Goal: Task Accomplishment & Management: Complete application form

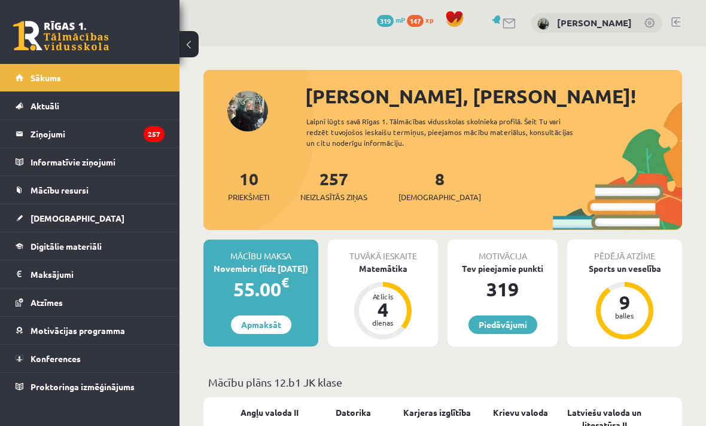
click at [404, 269] on div "Matemātika" at bounding box center [383, 269] width 110 height 13
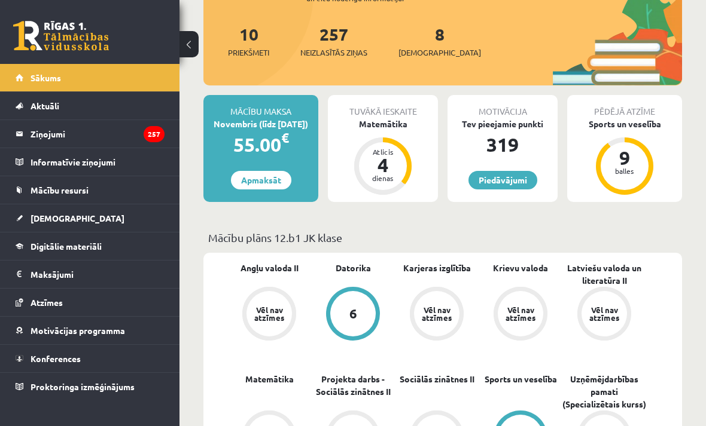
scroll to position [136, 0]
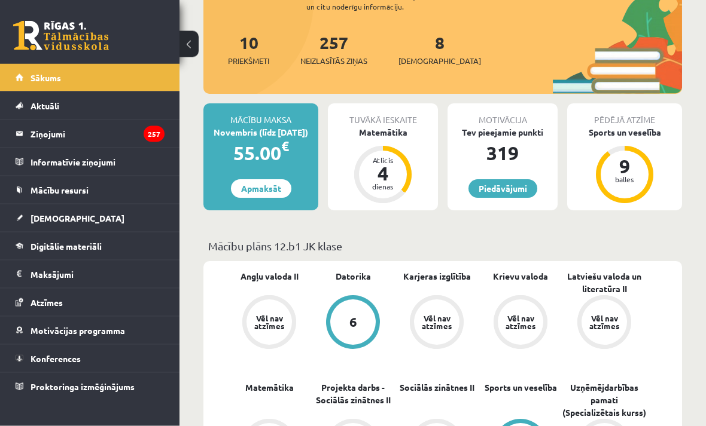
click at [395, 130] on div "Matemātika" at bounding box center [383, 133] width 110 height 13
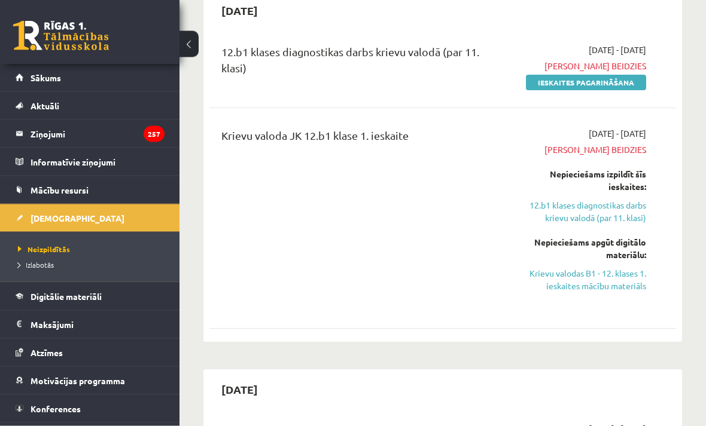
scroll to position [129, 0]
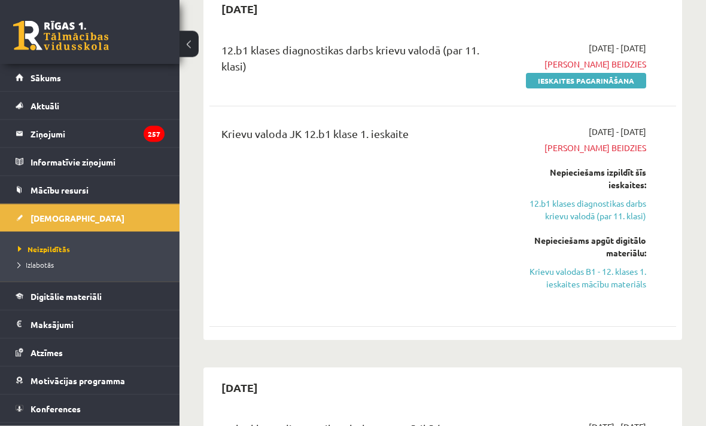
click at [620, 208] on link "12.b1 klases diagnostikas darbs krievu valodā (par 11. klasi)" at bounding box center [581, 210] width 130 height 25
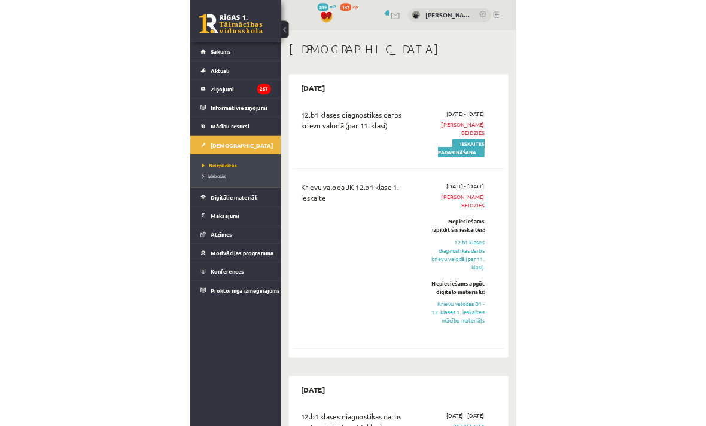
scroll to position [197, 0]
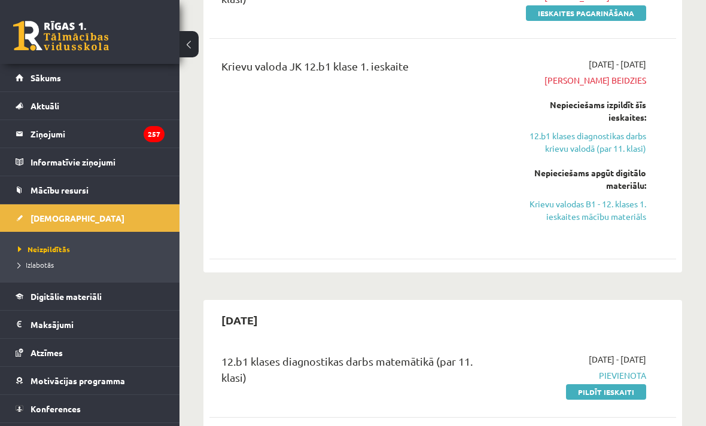
click at [617, 141] on link "12.b1 klases diagnostikas darbs krievu valodā (par 11. klasi)" at bounding box center [581, 142] width 130 height 25
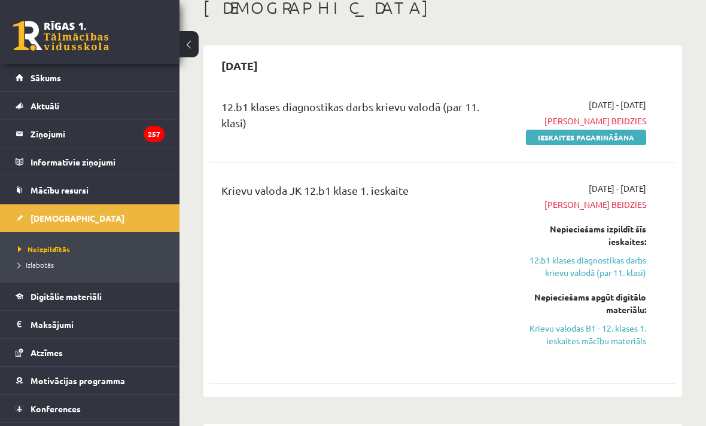
scroll to position [0, 0]
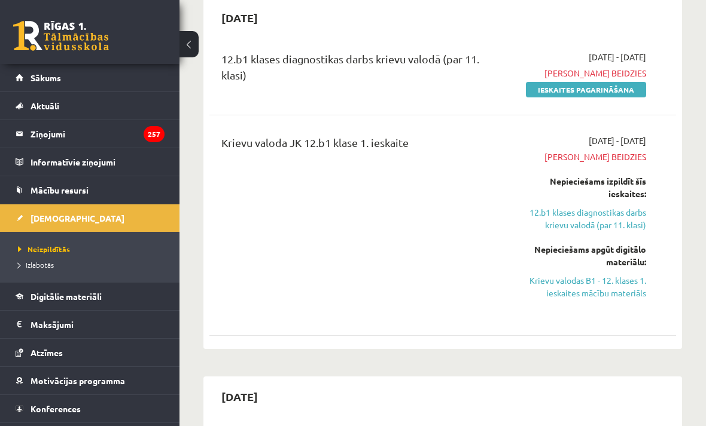
click at [621, 213] on link "12.b1 klases diagnostikas darbs krievu valodā (par 11. klasi)" at bounding box center [581, 218] width 130 height 25
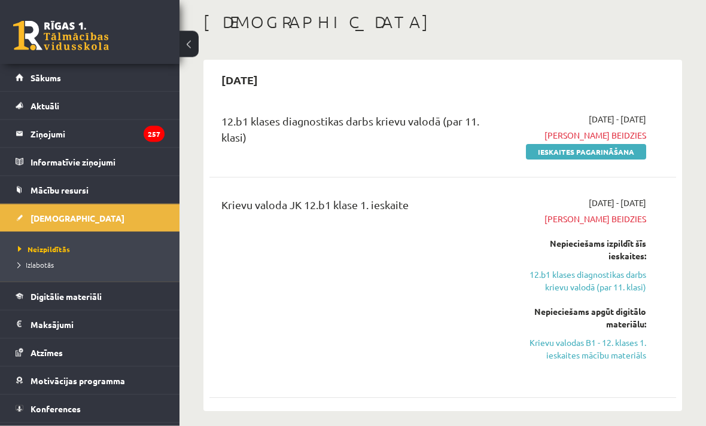
scroll to position [57, 0]
click at [624, 348] on link "Krievu valodas B1 - 12. klases 1. ieskaites mācību materiāls" at bounding box center [581, 349] width 130 height 25
click at [606, 145] on link "Ieskaites pagarināšana" at bounding box center [586, 153] width 120 height 16
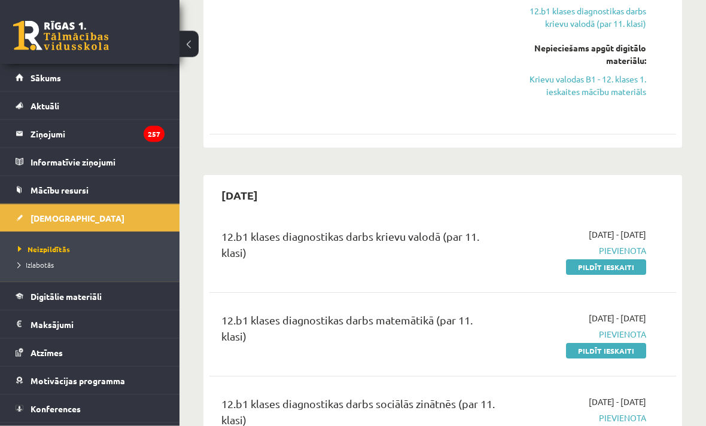
scroll to position [237, 0]
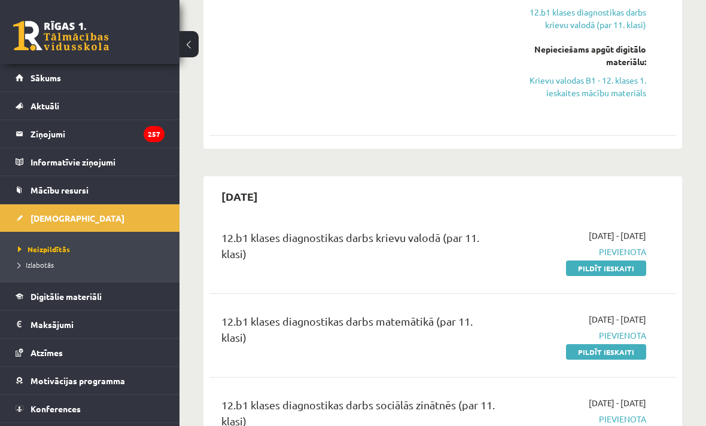
click at [627, 265] on link "Pildīt ieskaiti" at bounding box center [606, 269] width 80 height 16
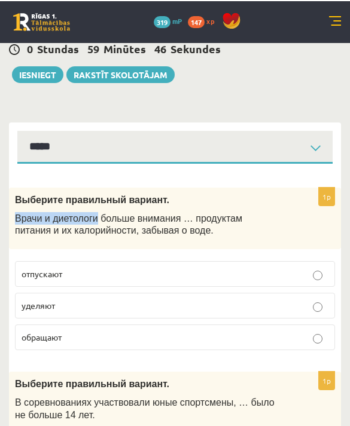
scroll to position [71, 0]
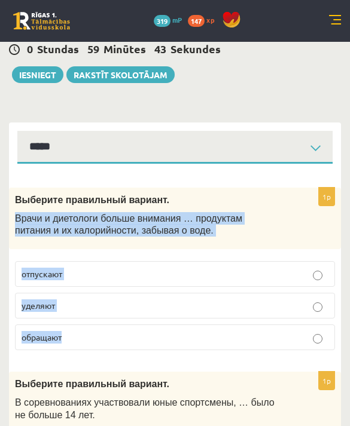
copy div "Врачи и диетологи больше внимания … продуктам питания и их калорийности, забыва…"
click at [273, 194] on p "Выберите правильный вариант." at bounding box center [145, 200] width 260 height 13
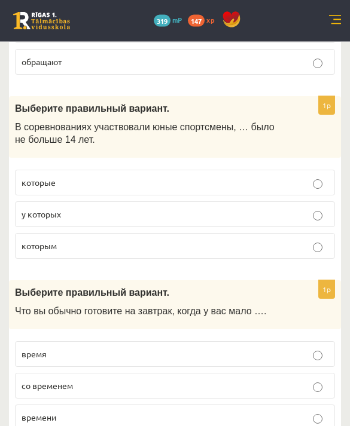
scroll to position [347, 0]
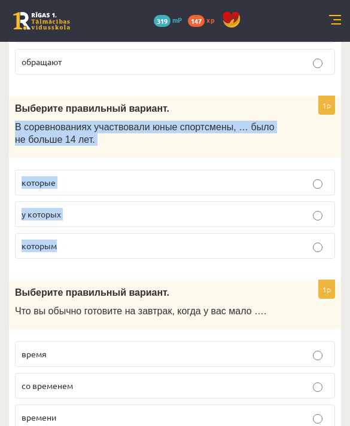
click at [194, 282] on div "Выберите правильный вариант. Что вы обычно готовите на завтрак, когда у вас мал…" at bounding box center [175, 305] width 332 height 50
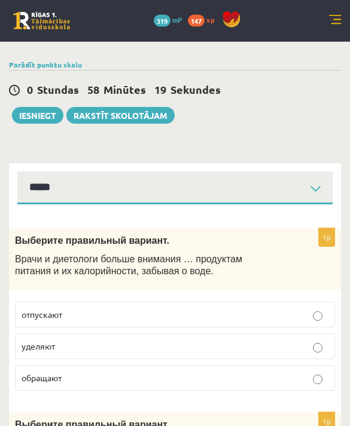
scroll to position [0, 0]
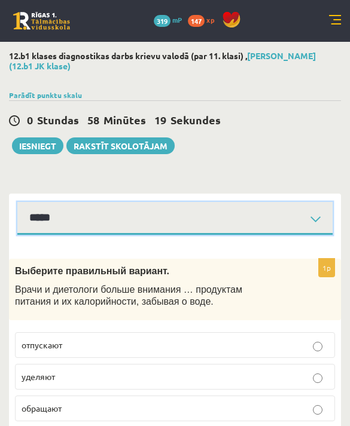
click at [270, 220] on select "**********" at bounding box center [174, 218] width 315 height 33
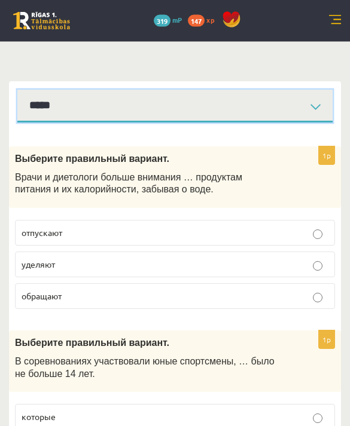
scroll to position [112, 0]
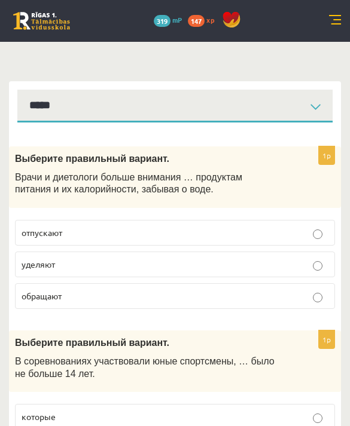
click at [23, 164] on div "Выберите правильный вариант. Врачи и диетологи больше внимания … продуктам пита…" at bounding box center [175, 178] width 332 height 62
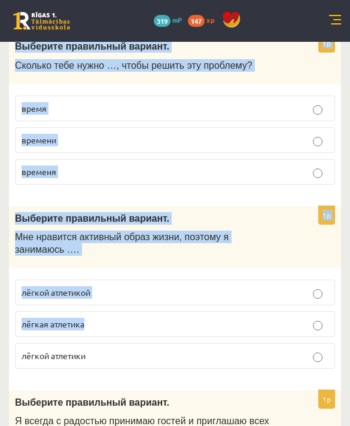
scroll to position [953, 0]
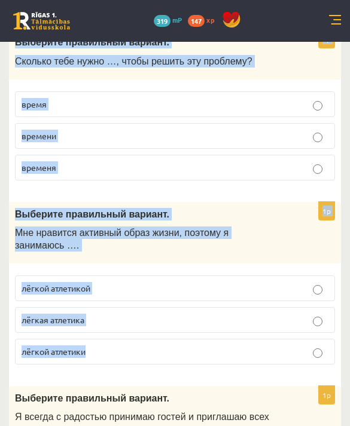
copy form "Выберите правильный вариант. Врачи и диетологи больше внимания … продуктам пита…"
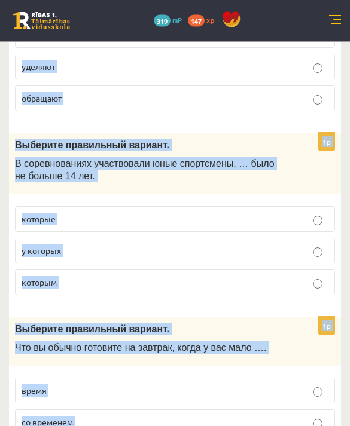
click at [269, 108] on label "обращают" at bounding box center [175, 99] width 320 height 26
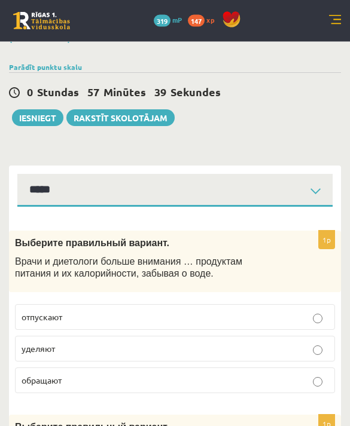
scroll to position [0, 0]
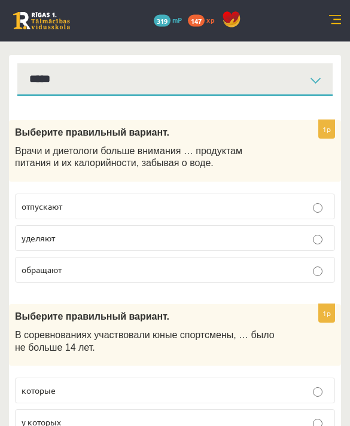
click at [286, 236] on p "уделяют" at bounding box center [175, 239] width 307 height 13
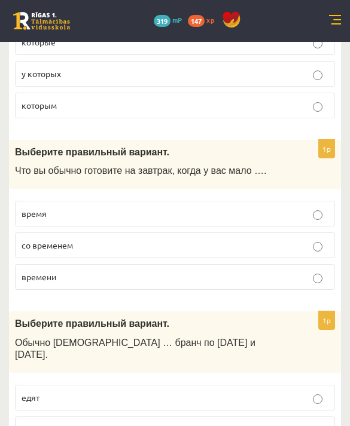
scroll to position [497, 0]
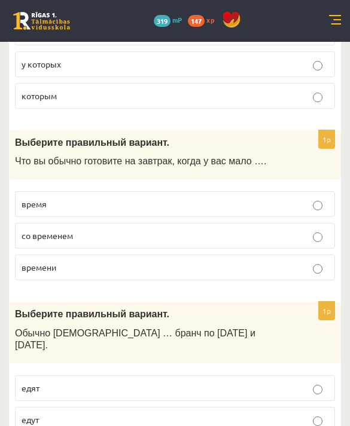
click at [325, 267] on p "времени" at bounding box center [175, 267] width 307 height 13
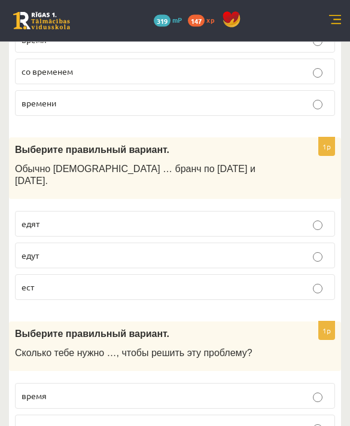
scroll to position [661, 0]
click at [312, 236] on label "едят" at bounding box center [175, 224] width 320 height 26
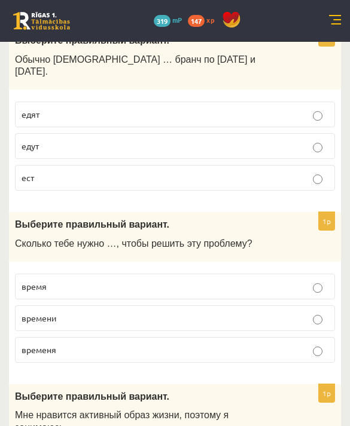
click at [307, 316] on p "времени" at bounding box center [175, 318] width 307 height 13
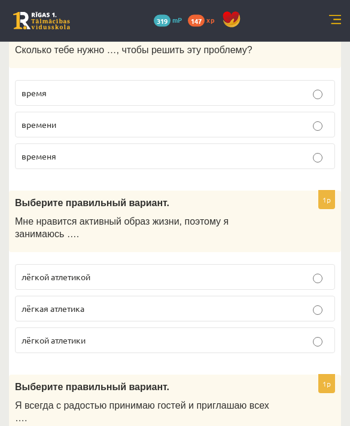
click at [303, 276] on p "лёгкой атлетикой" at bounding box center [175, 277] width 307 height 13
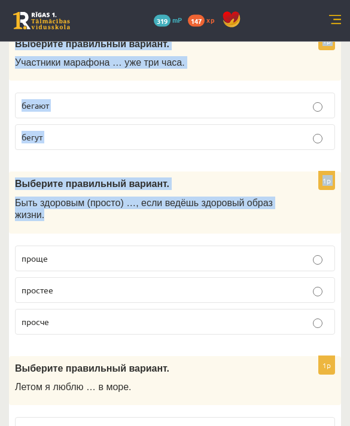
scroll to position [2745, 0]
copy form "Выберите правильный вариант. Я всегда с радостью принимаю гостей и приглашаю вс…"
click at [244, 321] on form "1p Выберите правильный вариант. Врачи и диетологи больше внимания … продуктам п…" at bounding box center [175, 27] width 308 height 5051
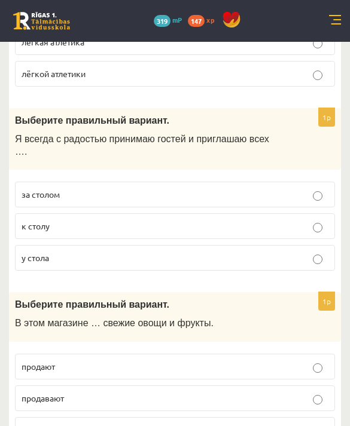
click at [310, 237] on label "к столу" at bounding box center [175, 226] width 320 height 26
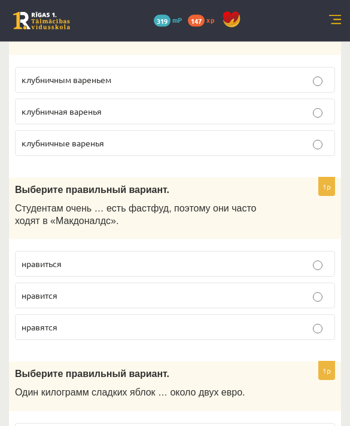
scroll to position [1690, 0]
click at [301, 302] on p "нравится" at bounding box center [175, 295] width 307 height 13
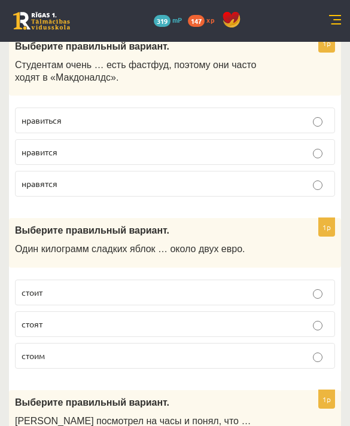
click at [297, 306] on label "стоит" at bounding box center [175, 293] width 320 height 26
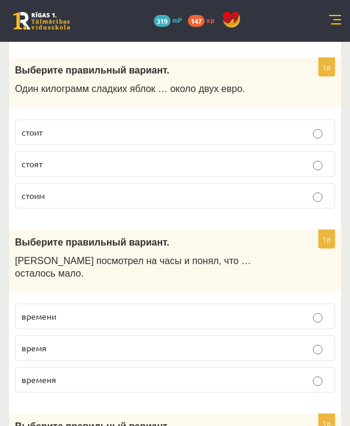
click at [300, 311] on p "времени" at bounding box center [175, 316] width 307 height 13
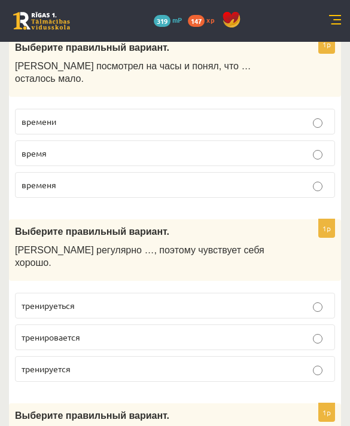
scroll to position [2187, 0]
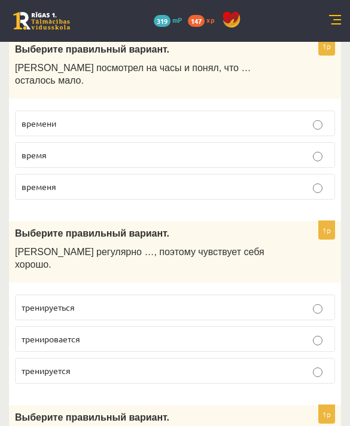
click at [300, 365] on p "тренируется" at bounding box center [175, 371] width 307 height 13
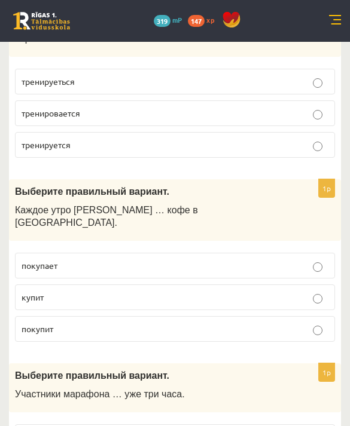
click at [300, 253] on label "покупает" at bounding box center [175, 266] width 320 height 26
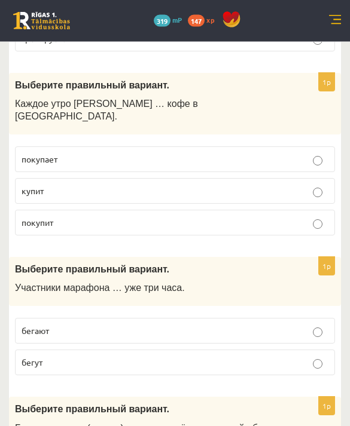
scroll to position [2523, 0]
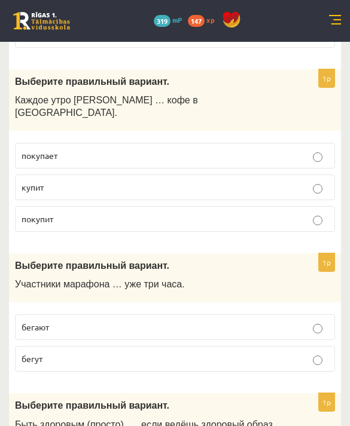
click at [313, 346] on label "бегут" at bounding box center [175, 359] width 320 height 26
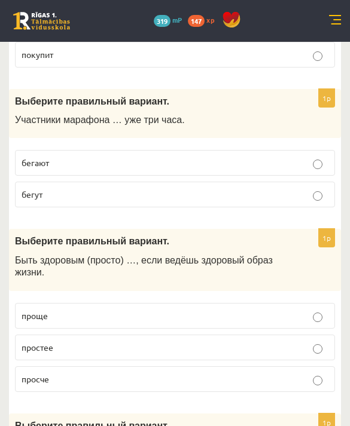
click at [311, 310] on p "проще" at bounding box center [175, 316] width 307 height 13
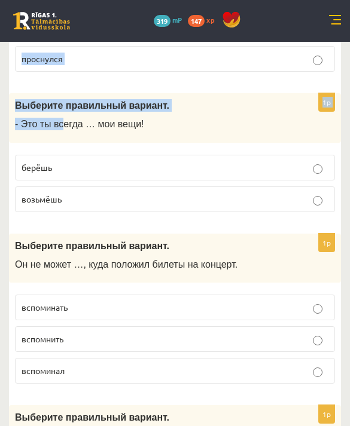
scroll to position [4548, 0]
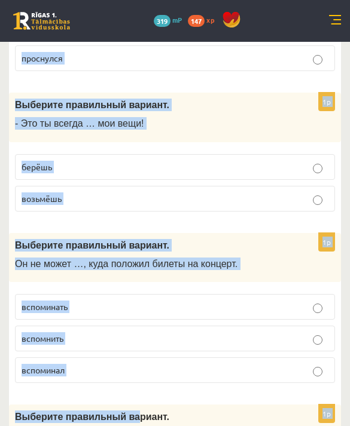
click at [119, 328] on label "вспомнить" at bounding box center [175, 339] width 320 height 26
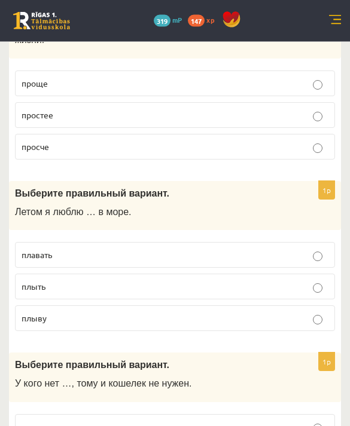
scroll to position [2920, 0]
click at [17, 188] on span "Выберите правильный вариант." at bounding box center [92, 193] width 154 height 10
click at [28, 188] on span "Выберите правильный вариант." at bounding box center [92, 193] width 154 height 10
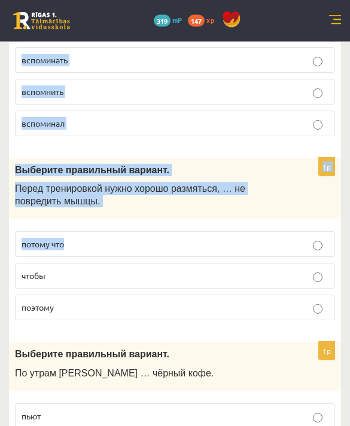
scroll to position [4798, 0]
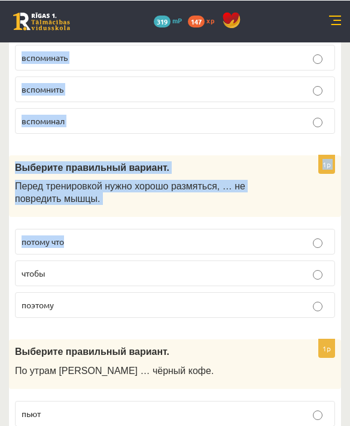
click at [242, 294] on label "поэтому" at bounding box center [175, 305] width 320 height 26
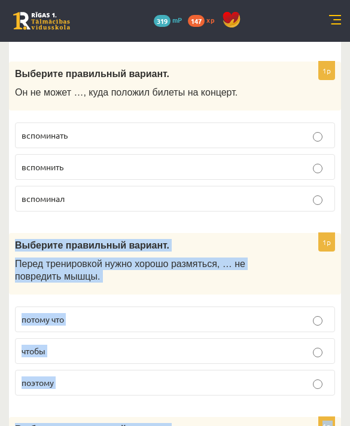
scroll to position [4645, 0]
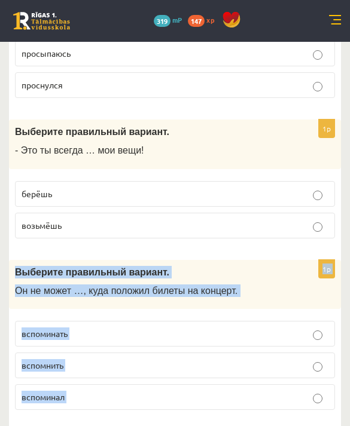
click at [193, 219] on p "возьмёшь" at bounding box center [175, 225] width 307 height 13
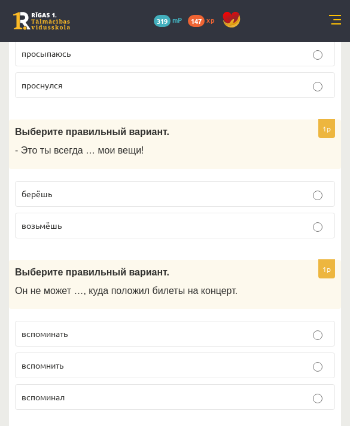
click at [185, 260] on div "Выберите правильный вариант. Он не может …, куда положил билеты на концерт." at bounding box center [175, 285] width 332 height 50
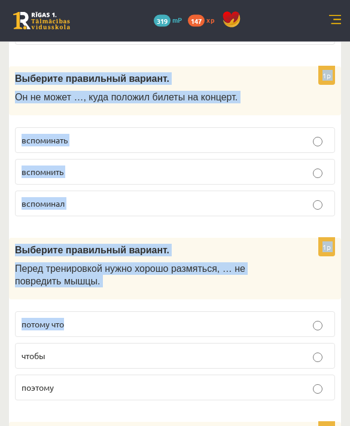
scroll to position [4833, 0]
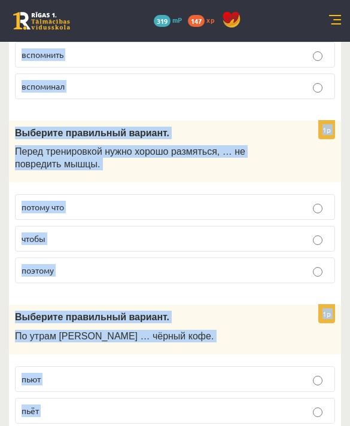
copy form "Выберите правильный вариант. Летом я люблю … в море. плавать плыть плыву 1p Выб…"
click at [263, 305] on div "Выберите правильный вариант. По утрам Янис … чёрный кофе." at bounding box center [175, 330] width 332 height 50
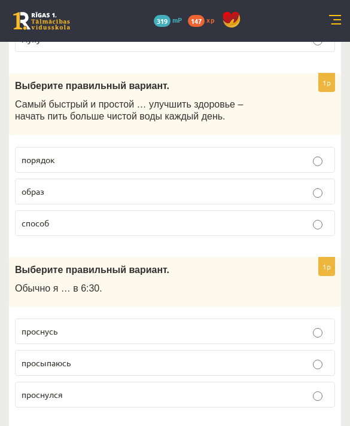
scroll to position [4212, 0]
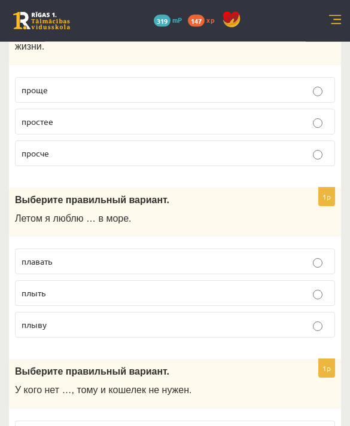
click at [311, 249] on label "плавать" at bounding box center [175, 262] width 320 height 26
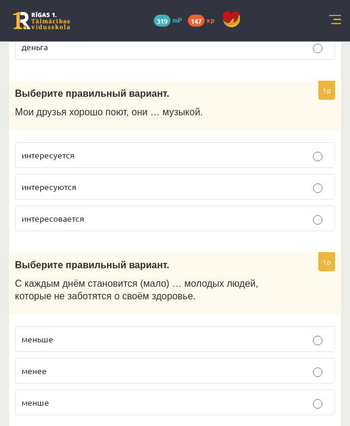
scroll to position [3364, 0]
click at [299, 333] on p "меньше" at bounding box center [175, 339] width 307 height 13
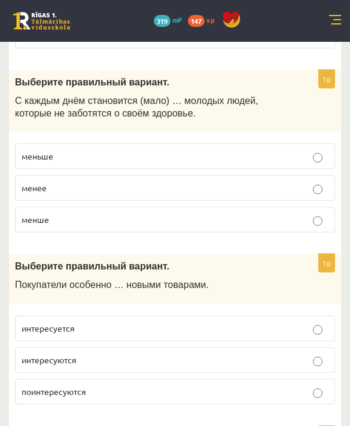
click at [310, 354] on p "интересуются" at bounding box center [175, 360] width 307 height 13
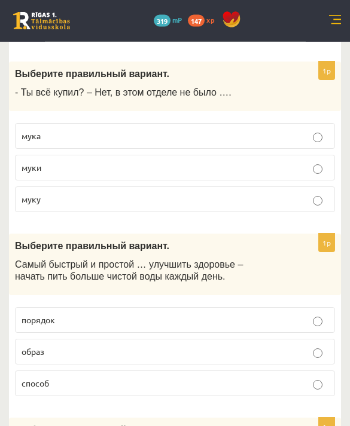
scroll to position [4071, 0]
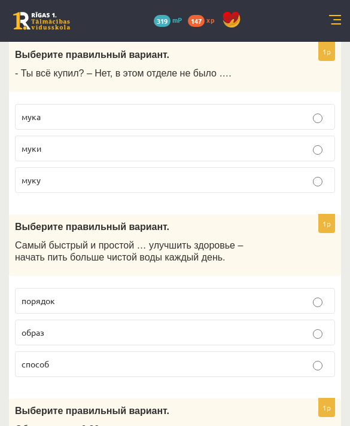
click at [309, 358] on p "способ" at bounding box center [175, 364] width 307 height 13
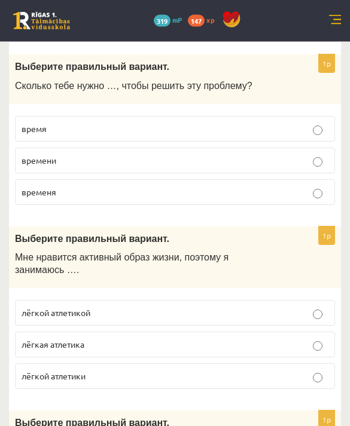
scroll to position [0, 0]
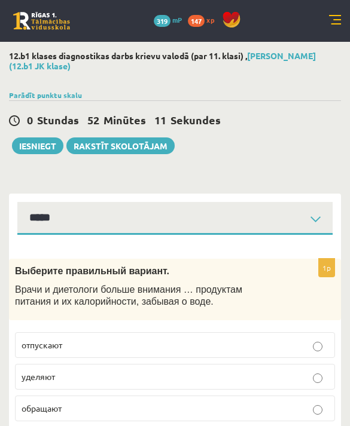
click at [54, 144] on button "Iesniegt" at bounding box center [37, 146] width 51 height 17
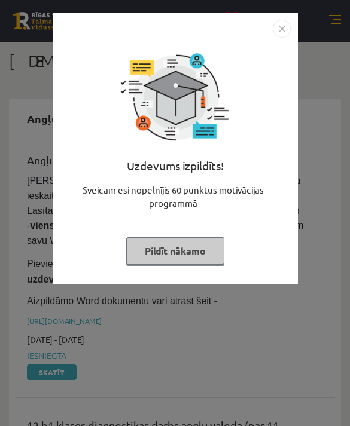
click at [281, 32] on img "Close" at bounding box center [282, 29] width 18 height 18
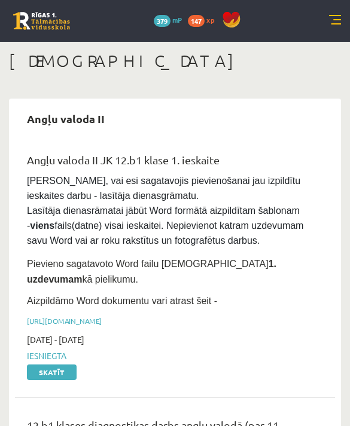
click at [50, 16] on link at bounding box center [41, 21] width 57 height 18
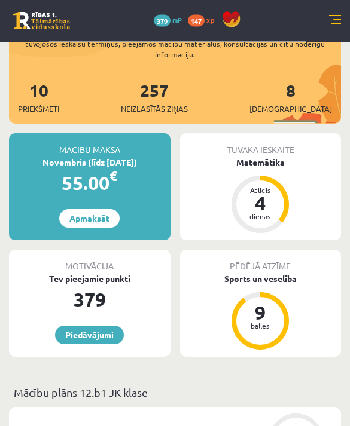
scroll to position [135, 0]
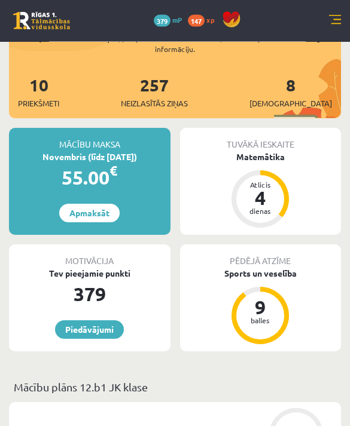
click at [269, 151] on div "Matemātika" at bounding box center [260, 157] width 161 height 13
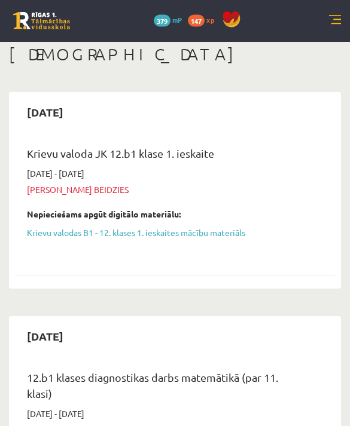
scroll to position [5, 0]
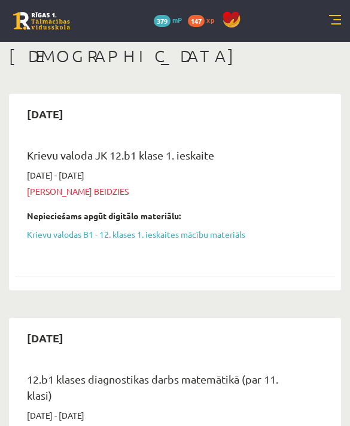
click at [210, 237] on link "Krievu valodas B1 - 12. klases 1. ieskaites mācību materiāls" at bounding box center [166, 234] width 278 height 13
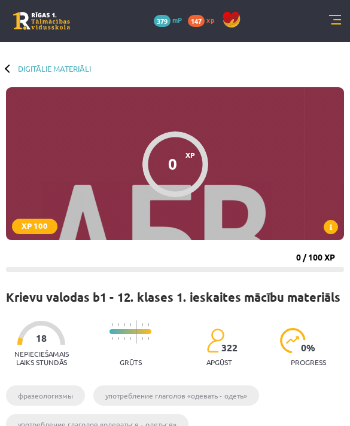
click at [30, 20] on link at bounding box center [41, 21] width 57 height 18
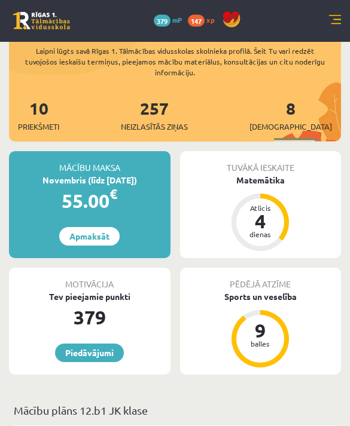
scroll to position [161, 0]
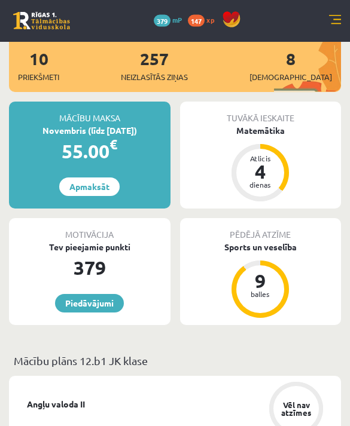
click at [278, 125] on div "Matemātika" at bounding box center [260, 131] width 161 height 13
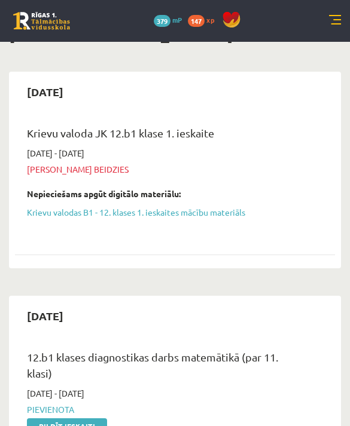
scroll to position [38, 0]
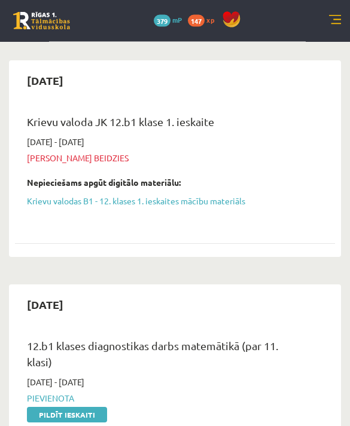
click at [230, 196] on link "Krievu valodas B1 - 12. klases 1. ieskaites mācību materiāls" at bounding box center [166, 202] width 278 height 13
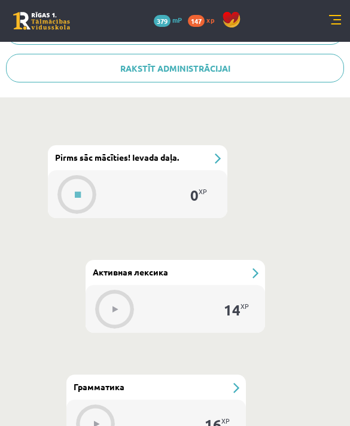
scroll to position [521, 0]
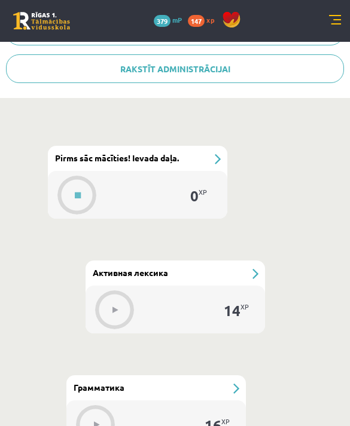
click at [79, 195] on icon at bounding box center [78, 195] width 6 height 7
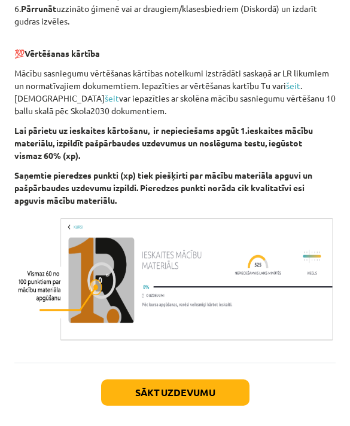
scroll to position [706, 0]
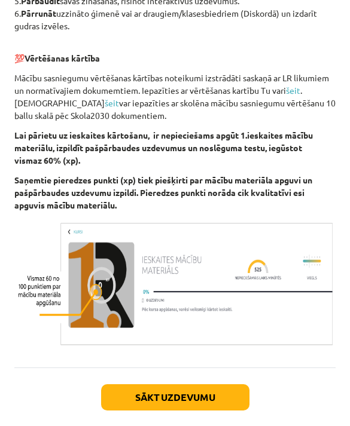
click at [222, 386] on button "Sākt uzdevumu" at bounding box center [175, 398] width 148 height 26
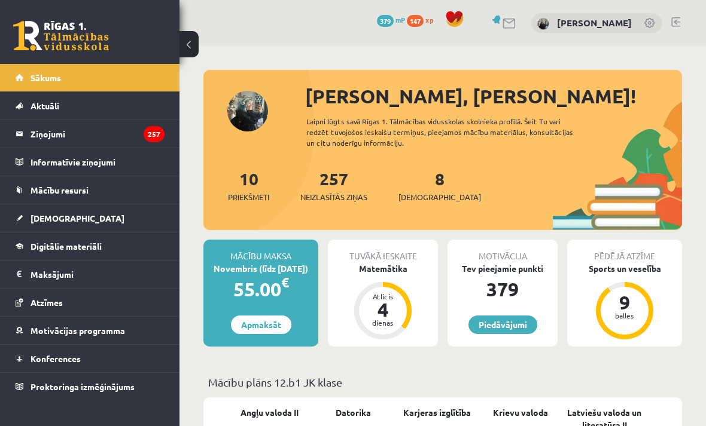
click at [393, 260] on div "Tuvākā ieskaite" at bounding box center [383, 251] width 110 height 23
click at [395, 273] on div "Matemātika" at bounding box center [383, 269] width 110 height 13
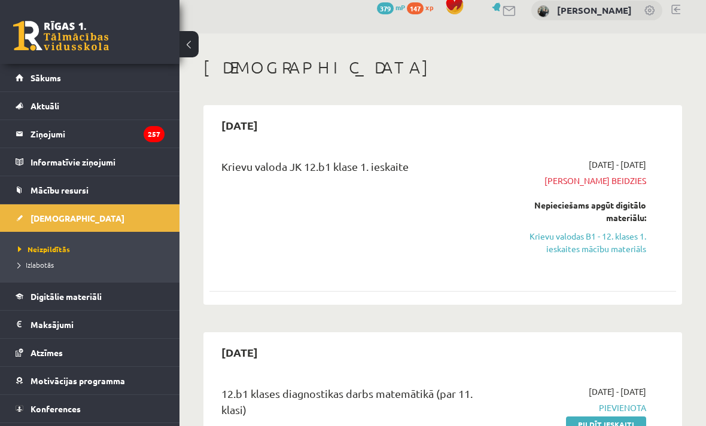
scroll to position [33, 0]
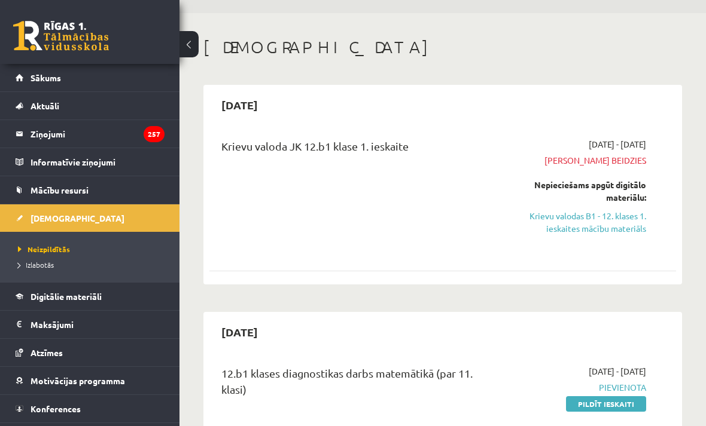
click at [611, 225] on link "Krievu valodas B1 - 12. klases 1. ieskaites mācību materiāls" at bounding box center [581, 222] width 130 height 25
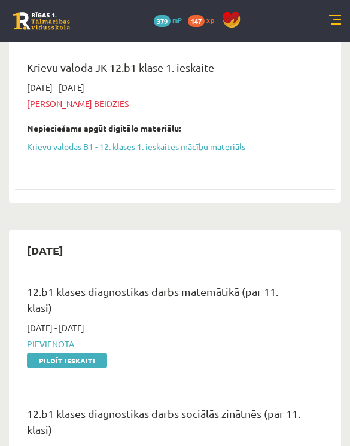
scroll to position [0, 0]
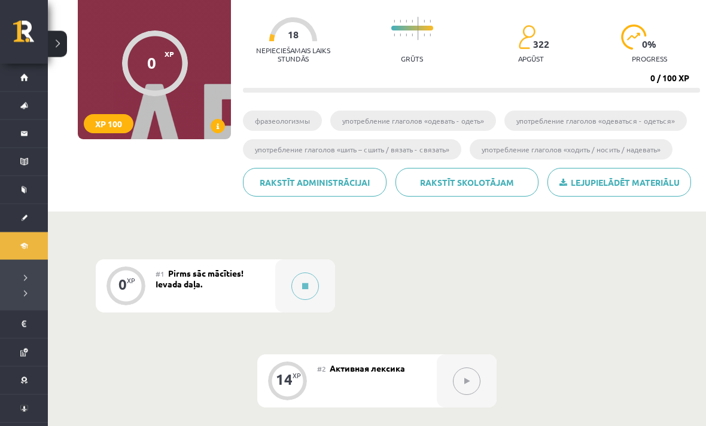
click at [304, 286] on icon at bounding box center [305, 286] width 6 height 7
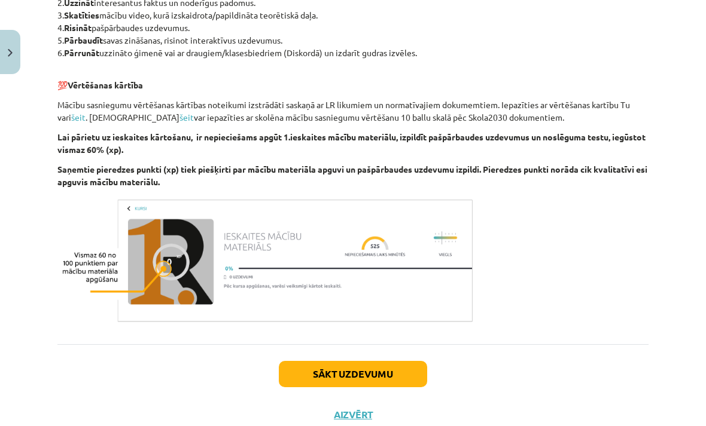
scroll to position [663, 0]
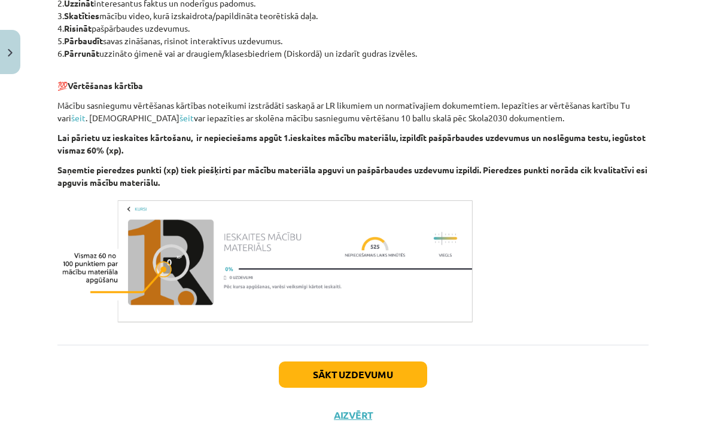
click at [388, 370] on button "Sākt uzdevumu" at bounding box center [353, 375] width 148 height 26
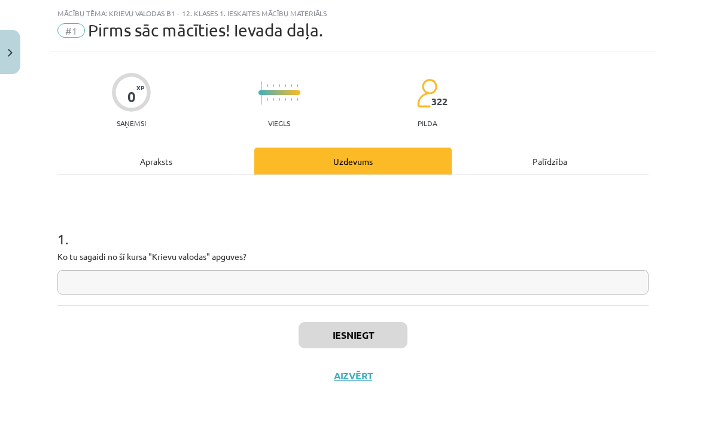
scroll to position [0, 0]
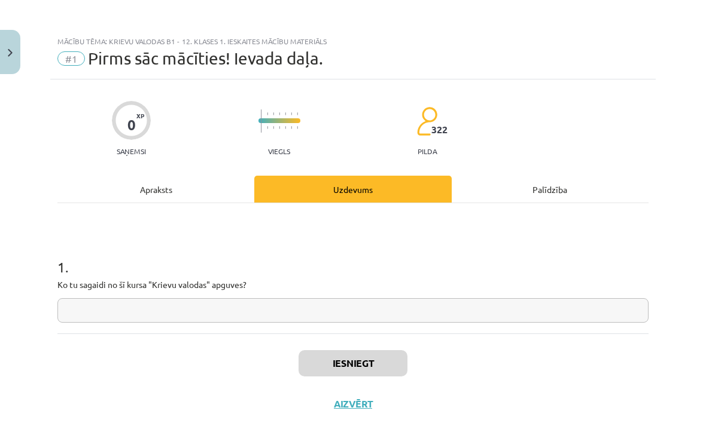
click at [505, 301] on input "text" at bounding box center [352, 310] width 591 height 25
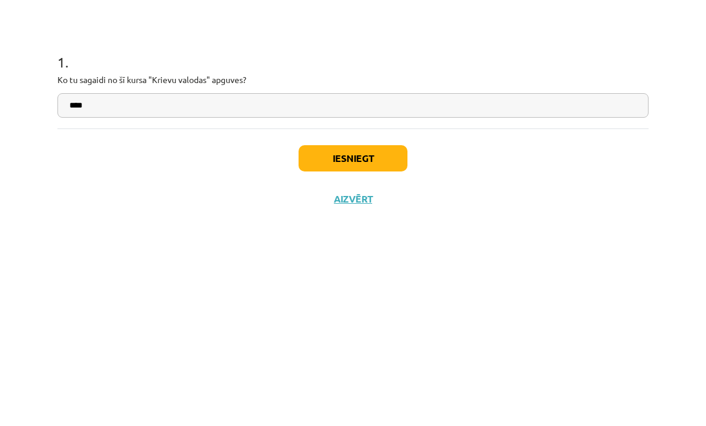
type input "****"
click at [383, 350] on button "Iesniegt" at bounding box center [352, 363] width 109 height 26
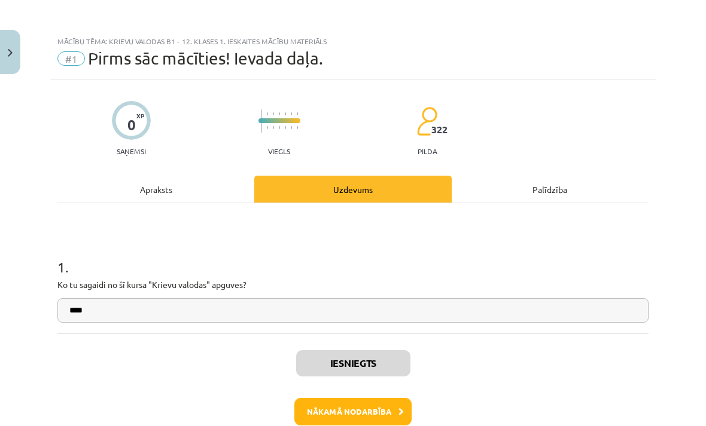
click at [389, 410] on button "Nākamā nodarbība" at bounding box center [352, 412] width 117 height 28
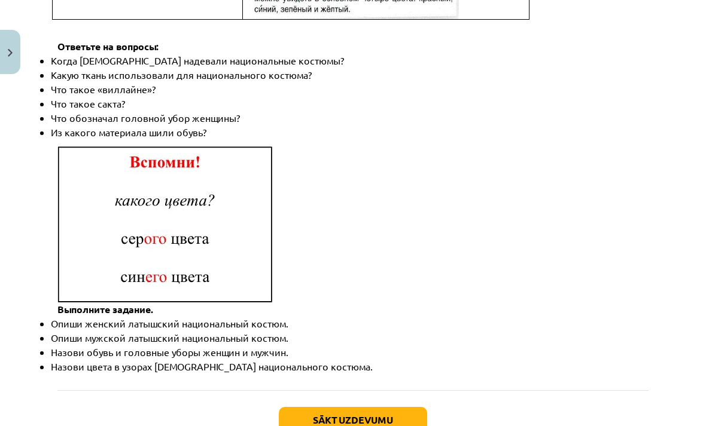
click at [382, 407] on button "Sākt uzdevumu" at bounding box center [353, 420] width 148 height 26
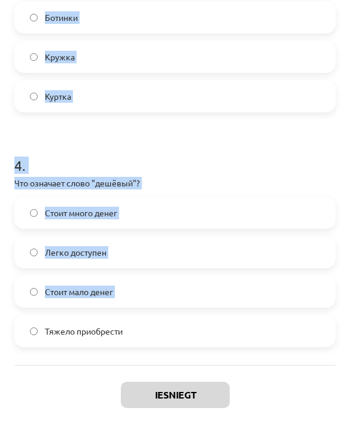
scroll to position [782, 0]
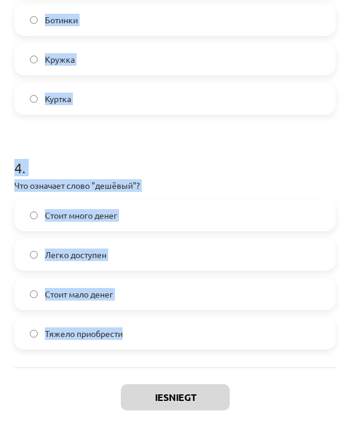
click at [267, 377] on div "Iesniegt Aizvērt" at bounding box center [174, 410] width 321 height 84
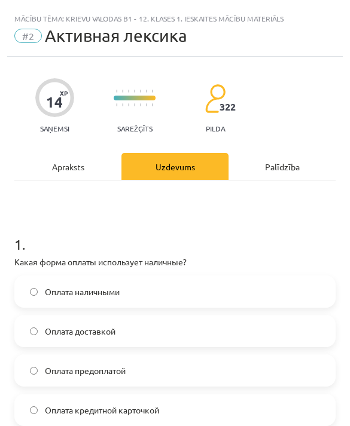
scroll to position [0, 0]
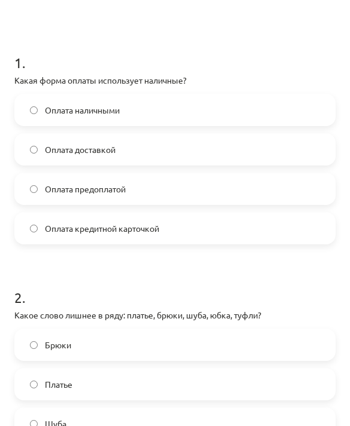
scroll to position [190, 0]
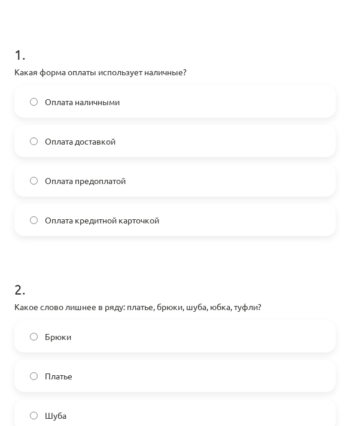
click at [254, 88] on label "Оплата наличными" at bounding box center [175, 102] width 319 height 30
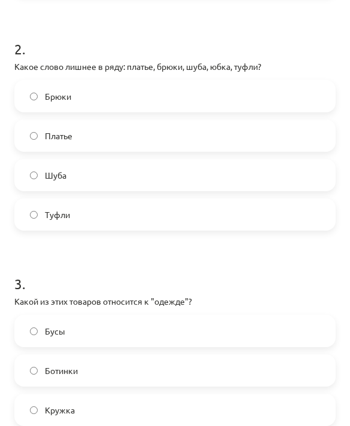
scroll to position [435, 0]
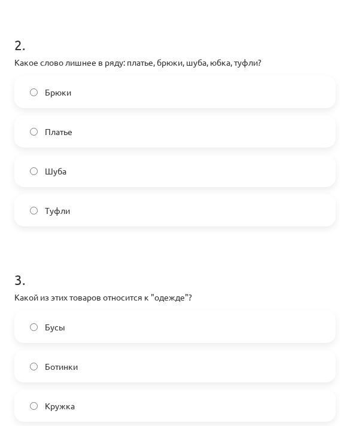
click at [213, 167] on label "Шуба" at bounding box center [175, 171] width 319 height 30
click at [242, 215] on label "Туфли" at bounding box center [175, 211] width 319 height 30
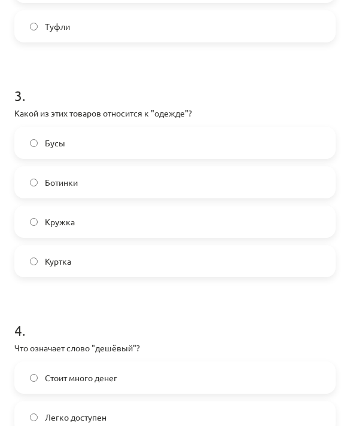
scroll to position [645, 0]
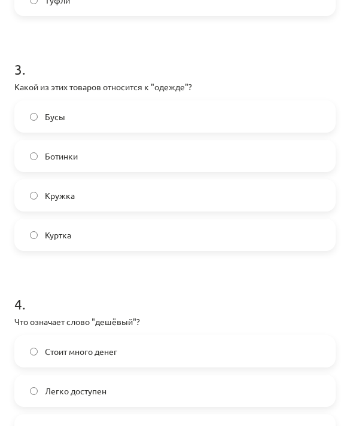
click at [247, 239] on label "Куртка" at bounding box center [175, 235] width 319 height 30
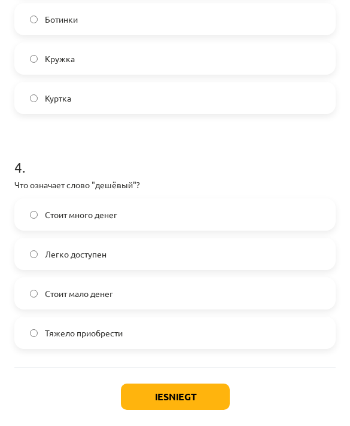
scroll to position [782, 0]
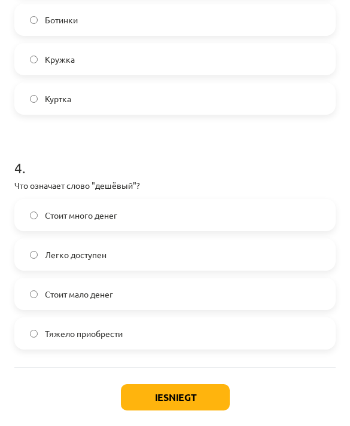
click at [233, 294] on label "Стоит мало денег" at bounding box center [175, 294] width 319 height 30
click at [202, 395] on button "Iesniegt" at bounding box center [175, 398] width 109 height 26
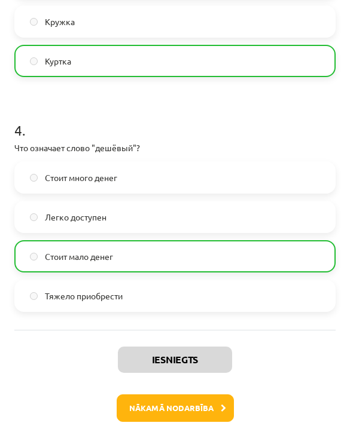
click at [209, 404] on button "Nākamā nodarbība" at bounding box center [175, 409] width 117 height 28
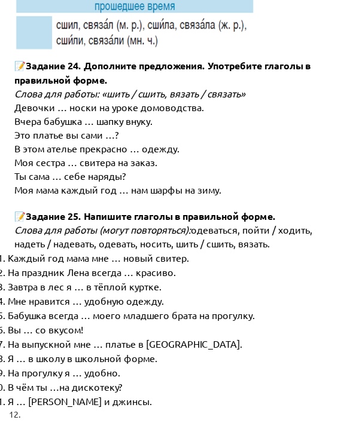
scroll to position [6567, -1]
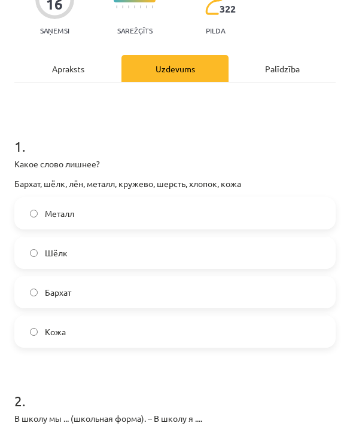
scroll to position [96, 0]
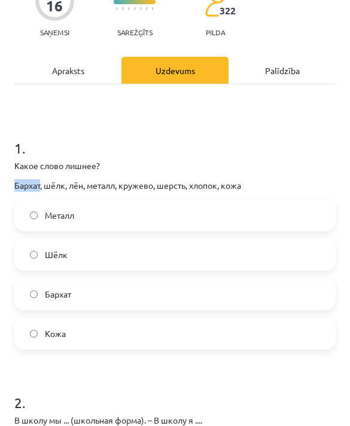
click at [172, 122] on h1 "1 ." at bounding box center [174, 137] width 321 height 37
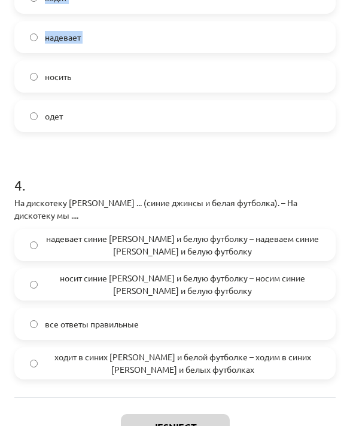
scroll to position [783, 0]
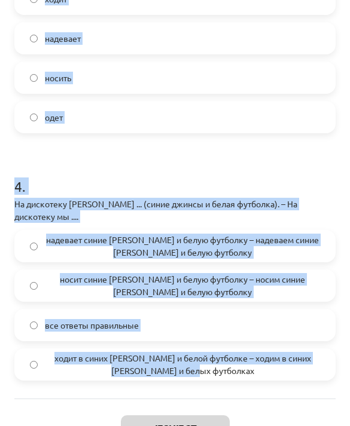
copy form "Какое слово лишнее? Бархат, шёлк, лён, металл, кружево, шерсть, хлопок, кожа Ме…"
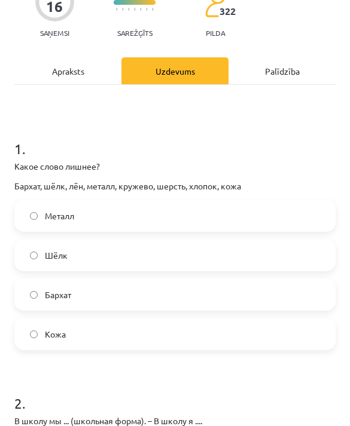
click at [237, 210] on label "Металл" at bounding box center [175, 216] width 319 height 30
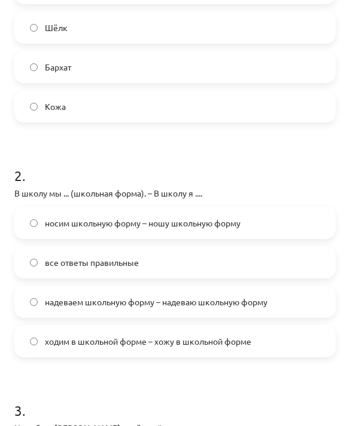
click at [208, 259] on label "все ответы правильные" at bounding box center [175, 263] width 319 height 30
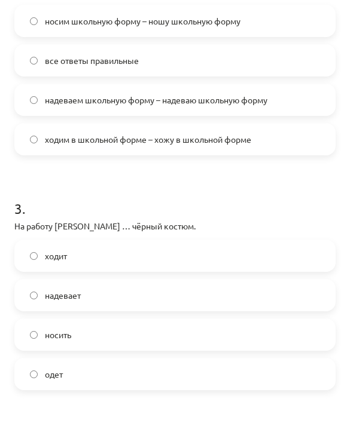
scroll to position [526, 0]
click at [212, 294] on label "надевает" at bounding box center [175, 295] width 319 height 30
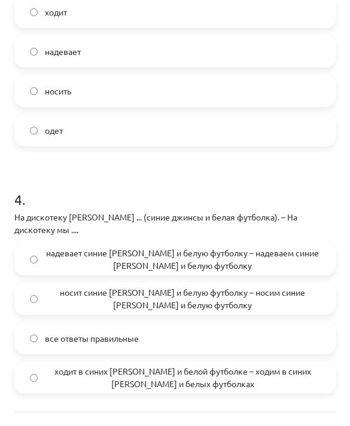
click at [231, 245] on label "надевает синие джинсы и белую футболку – надеваем синие джинсы и белую футболку" at bounding box center [175, 260] width 319 height 30
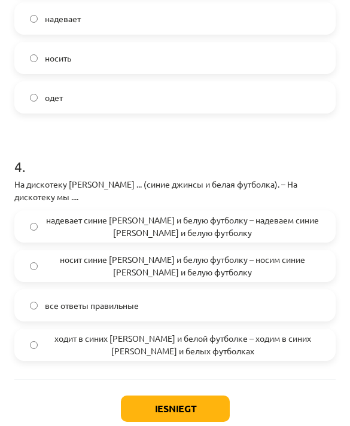
scroll to position [801, 0]
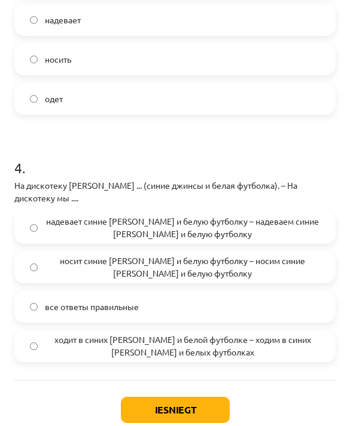
click at [208, 397] on button "Iesniegt" at bounding box center [175, 410] width 109 height 26
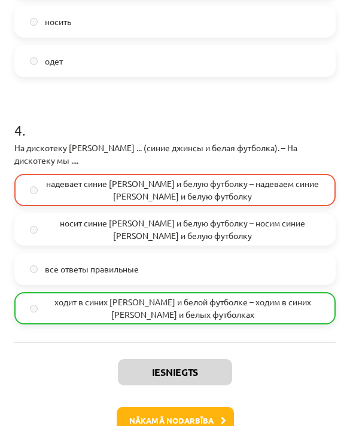
click at [213, 407] on button "Nākamā nodarbība" at bounding box center [175, 421] width 117 height 28
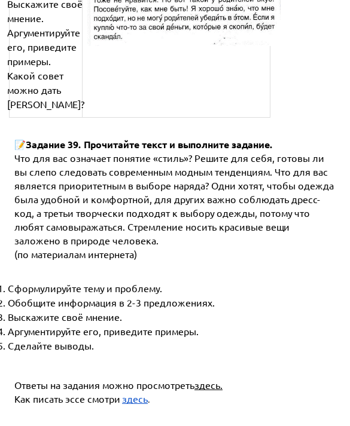
scroll to position [5010, -1]
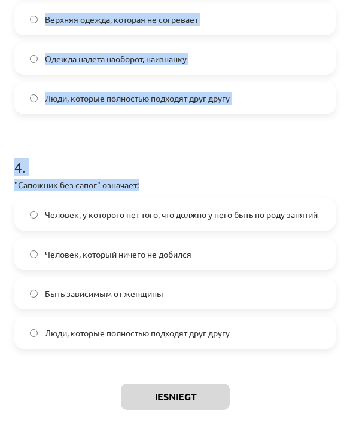
scroll to position [782, 0]
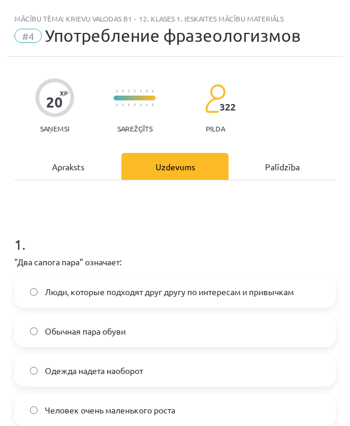
scroll to position [0, 0]
click at [215, 292] on span "Люди, которые подходят друг другу по интересам и привычкам" at bounding box center [169, 292] width 249 height 13
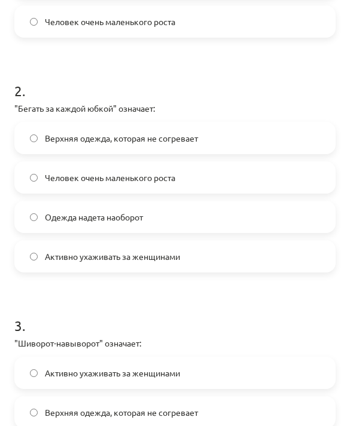
click at [199, 249] on label "Активно ухаживать за женщинами" at bounding box center [175, 257] width 319 height 30
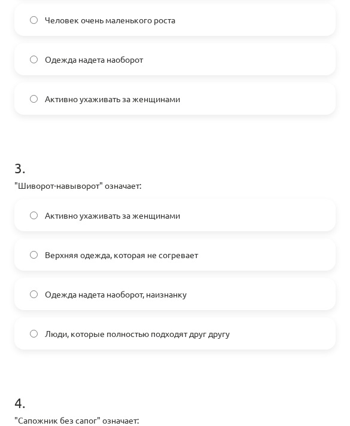
scroll to position [593, 0]
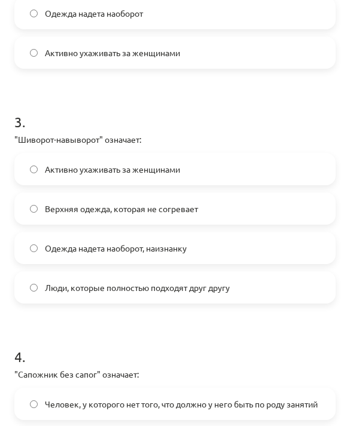
click at [226, 240] on label "Одежда надета наоборот, наизнанку" at bounding box center [175, 248] width 319 height 30
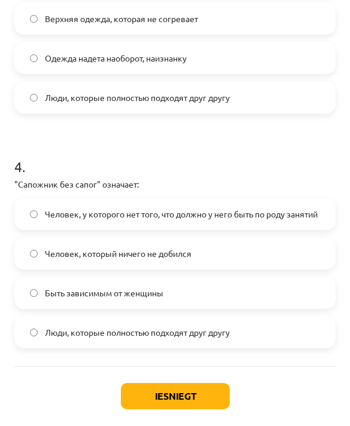
scroll to position [782, 0]
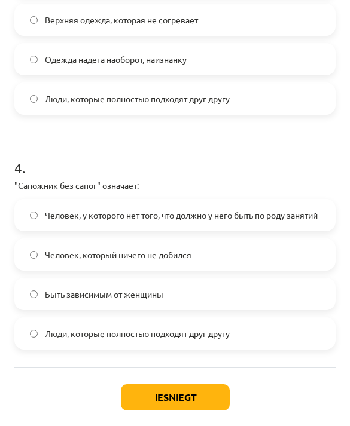
click at [247, 218] on span "Человек, у которого нет того, что должно у него быть по роду занятий" at bounding box center [181, 215] width 273 height 13
click at [209, 377] on div "Iesniegt Aizvērt" at bounding box center [174, 410] width 321 height 84
click at [197, 391] on button "Iesniegt" at bounding box center [175, 398] width 109 height 26
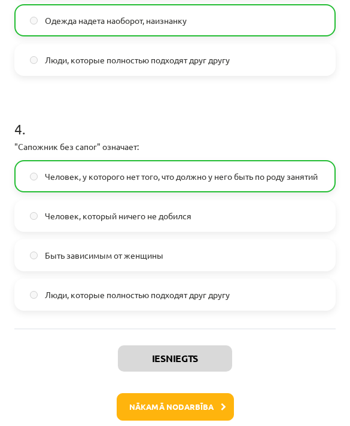
scroll to position [819, 0]
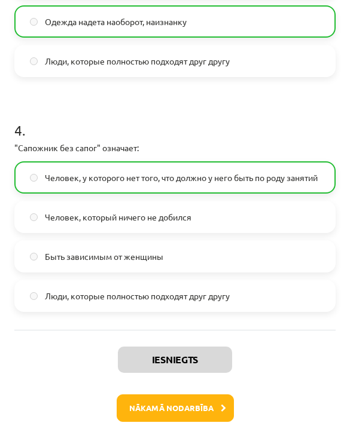
click at [222, 403] on button "Nākamā nodarbība" at bounding box center [175, 409] width 117 height 28
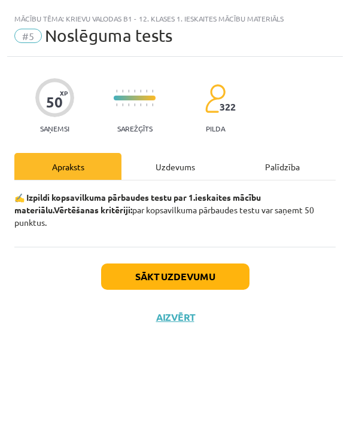
click at [226, 271] on button "Sākt uzdevumu" at bounding box center [175, 277] width 148 height 26
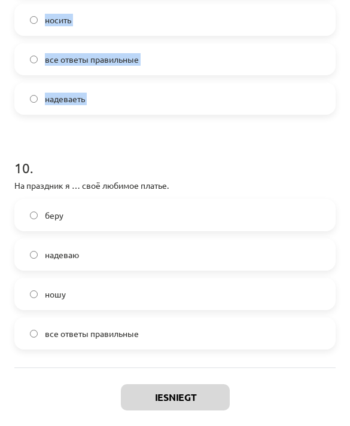
scroll to position [2192, 0]
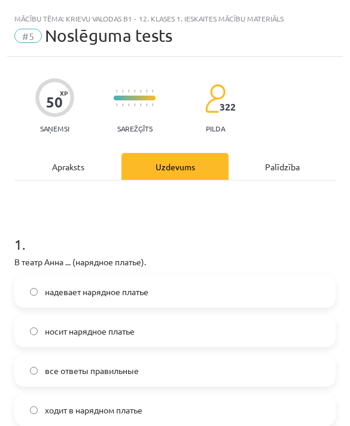
scroll to position [0, 0]
click at [212, 277] on label "надевает нарядное платье" at bounding box center [175, 292] width 319 height 30
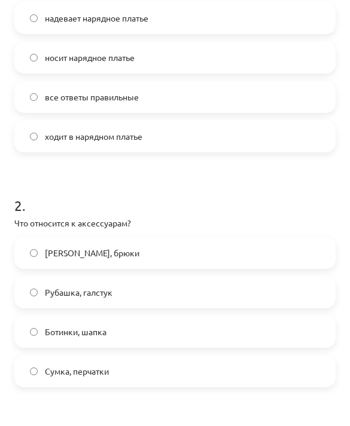
click at [197, 356] on label "Сумка, перчатки" at bounding box center [175, 371] width 319 height 30
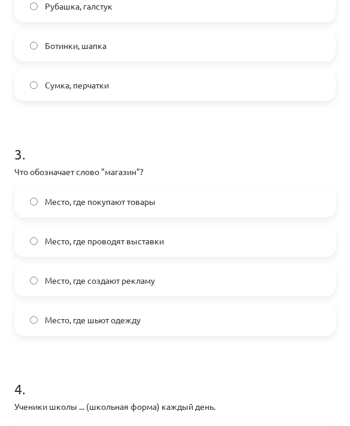
click at [231, 205] on label "Место, где покупают товары" at bounding box center [175, 202] width 319 height 30
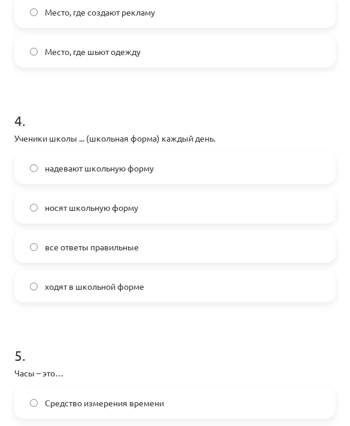
click at [240, 240] on label "все ответы правильные" at bounding box center [175, 247] width 319 height 30
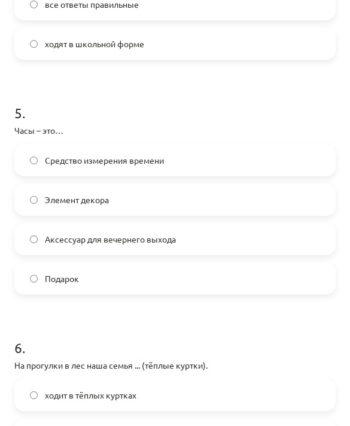
scroll to position [1072, 0]
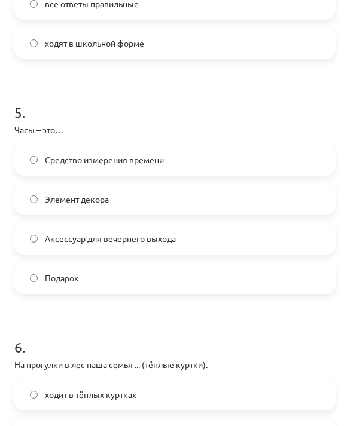
click at [251, 154] on label "Средство измерения времени" at bounding box center [175, 160] width 319 height 30
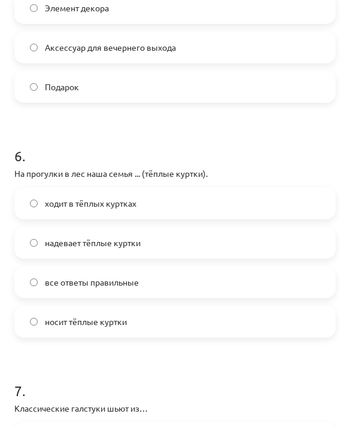
scroll to position [1265, 0]
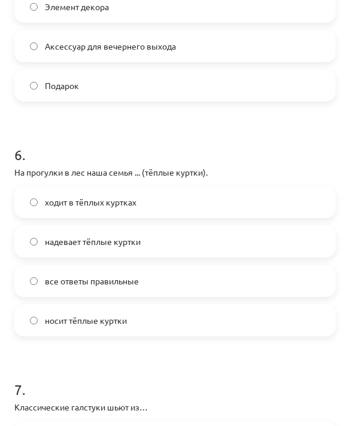
click at [215, 273] on label "все ответы правильные" at bounding box center [175, 281] width 319 height 30
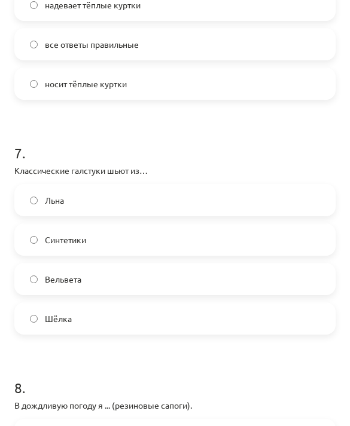
scroll to position [1501, 0]
click at [182, 304] on label "Шёлка" at bounding box center [175, 319] width 319 height 30
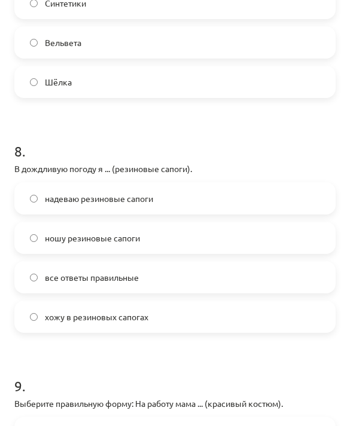
scroll to position [1740, 0]
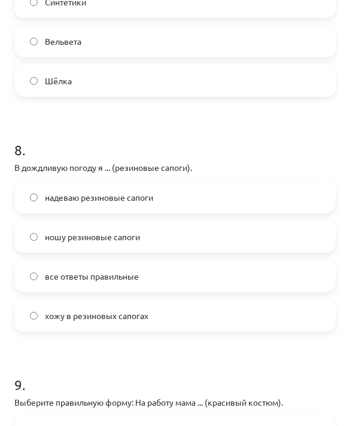
click at [224, 270] on label "все ответы правильные" at bounding box center [175, 276] width 319 height 30
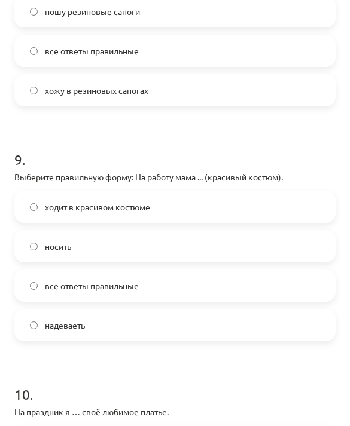
scroll to position [1965, 0]
click at [258, 192] on label "ходит в красивом костюме" at bounding box center [175, 207] width 319 height 30
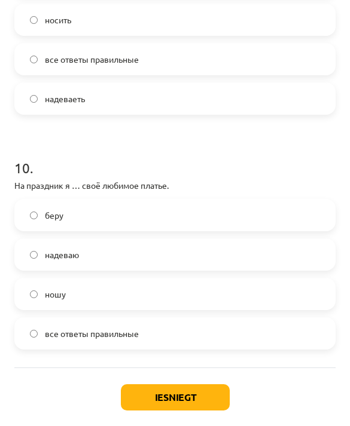
scroll to position [2192, 0]
click at [266, 246] on label "надеваю" at bounding box center [175, 255] width 319 height 30
click at [194, 390] on button "Iesniegt" at bounding box center [175, 398] width 109 height 26
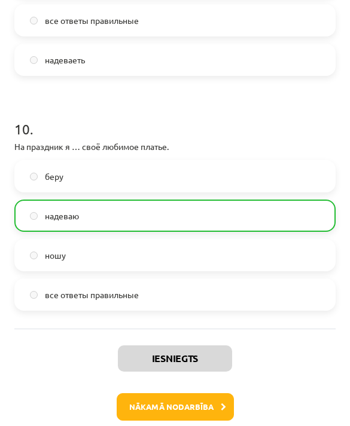
scroll to position [2229, 0]
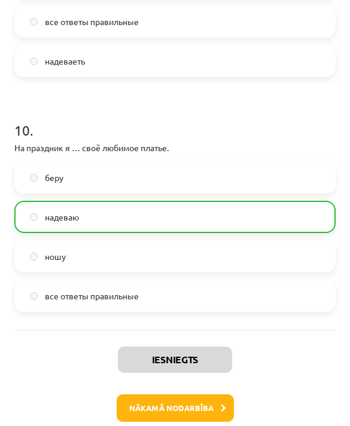
click at [208, 396] on button "Nākamā nodarbība" at bounding box center [175, 409] width 117 height 28
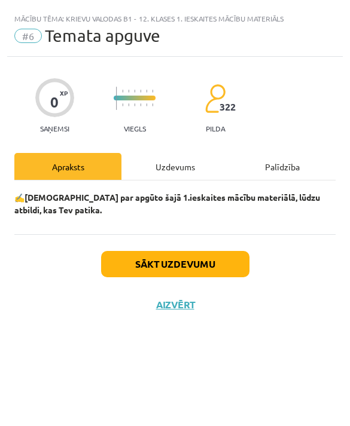
click at [224, 267] on button "Sākt uzdevumu" at bounding box center [175, 264] width 148 height 26
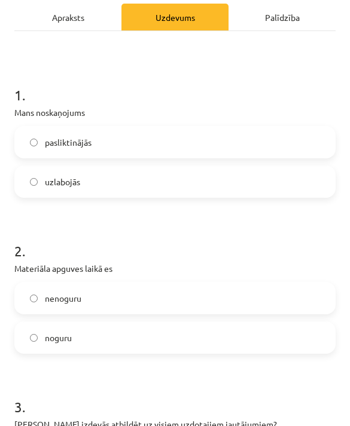
click at [241, 170] on label "uzlabojās" at bounding box center [175, 182] width 319 height 30
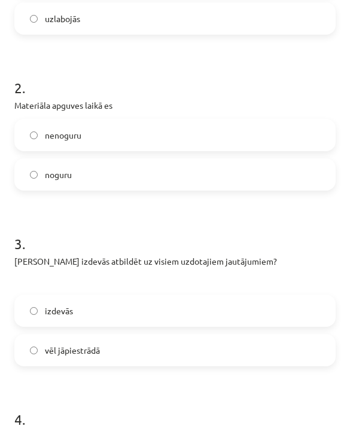
click at [221, 130] on label "nenoguru" at bounding box center [175, 135] width 319 height 30
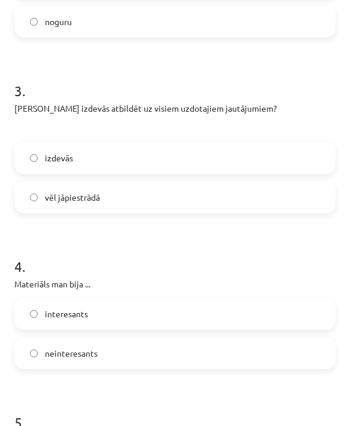
click at [208, 154] on label "izdevās" at bounding box center [175, 158] width 319 height 30
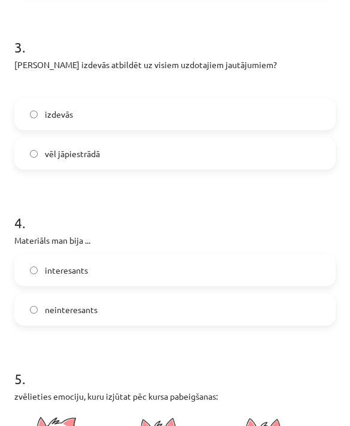
scroll to position [510, 0]
click at [184, 152] on label "vēl jāpiestrādā" at bounding box center [175, 154] width 319 height 30
click at [173, 260] on label "interesants" at bounding box center [175, 270] width 319 height 30
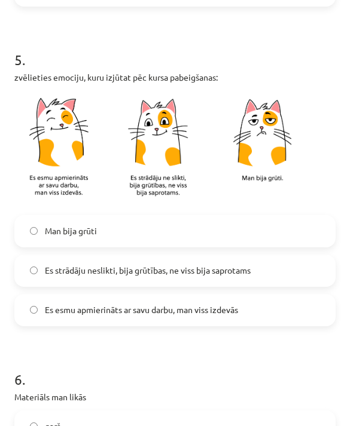
scroll to position [828, 0]
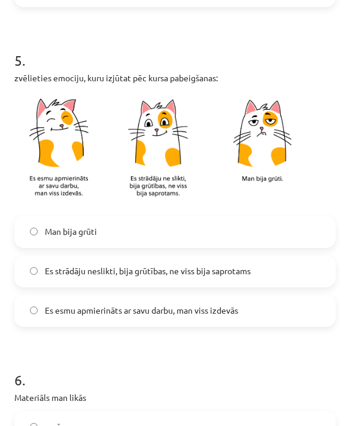
click at [244, 273] on label "Es strādāju neslikti, bija grūtības, ne viss bija saprotams" at bounding box center [175, 272] width 319 height 30
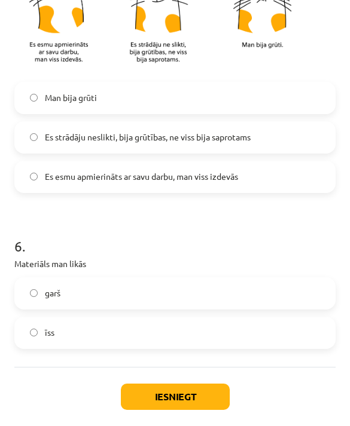
scroll to position [962, 0]
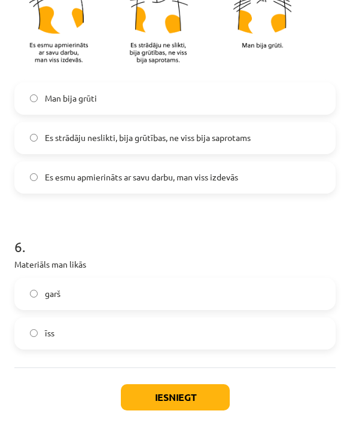
click at [221, 319] on label "īss" at bounding box center [175, 334] width 319 height 30
click at [232, 287] on label "garš" at bounding box center [175, 294] width 319 height 30
click at [215, 323] on label "īss" at bounding box center [175, 334] width 319 height 30
click at [191, 389] on button "Iesniegt" at bounding box center [175, 398] width 109 height 26
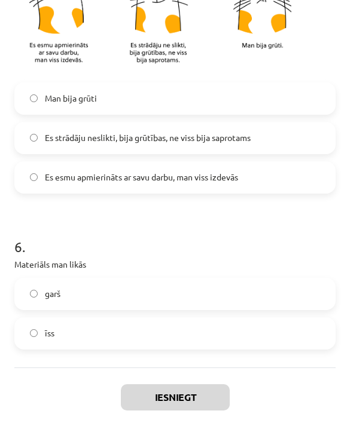
click at [203, 387] on button "Iesniegt" at bounding box center [175, 398] width 109 height 26
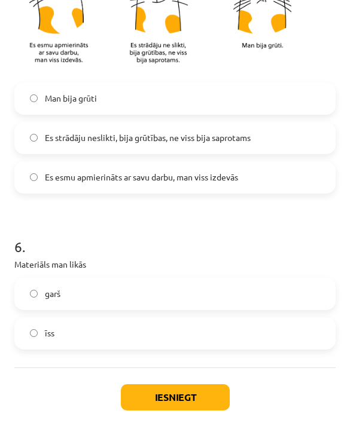
click at [199, 386] on button "Iesniegt" at bounding box center [175, 398] width 109 height 26
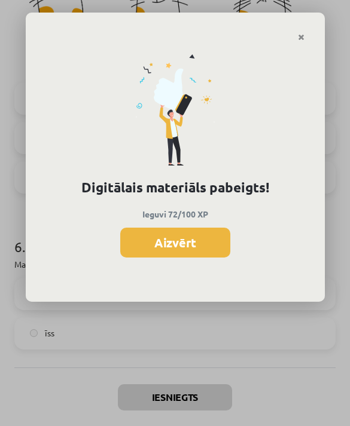
click at [202, 243] on button "Aizvērt" at bounding box center [175, 243] width 110 height 30
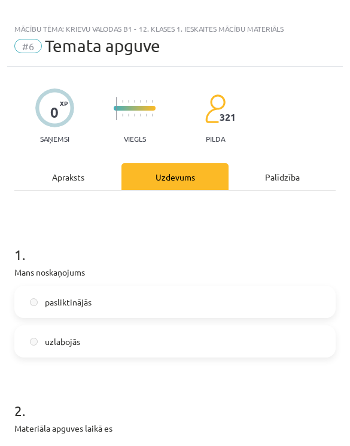
scroll to position [0, 0]
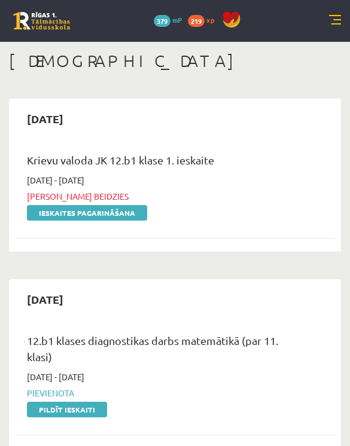
click at [140, 206] on link "Ieskaites pagarināšana" at bounding box center [87, 213] width 120 height 16
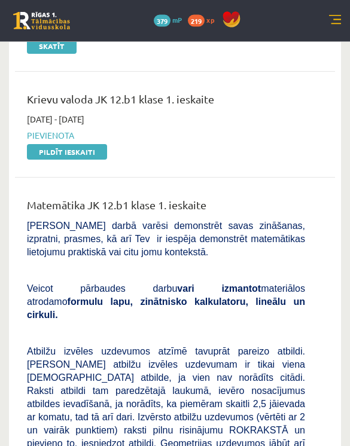
scroll to position [571, 0]
click at [93, 142] on span "Pievienota" at bounding box center [166, 135] width 278 height 13
click at [90, 160] on link "Pildīt ieskaiti" at bounding box center [67, 152] width 80 height 16
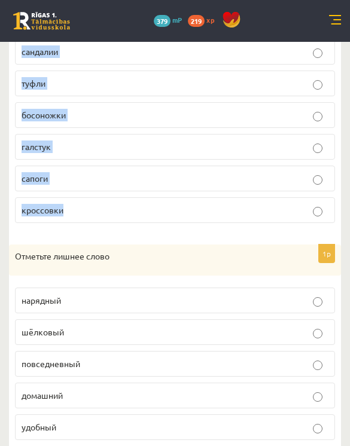
scroll to position [505, 0]
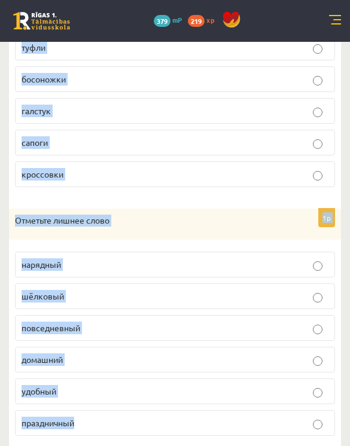
click at [242, 427] on p "праздничный" at bounding box center [175, 423] width 307 height 13
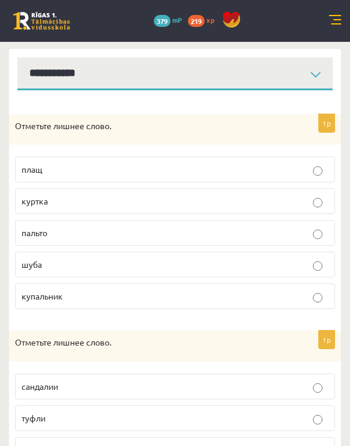
scroll to position [133, 0]
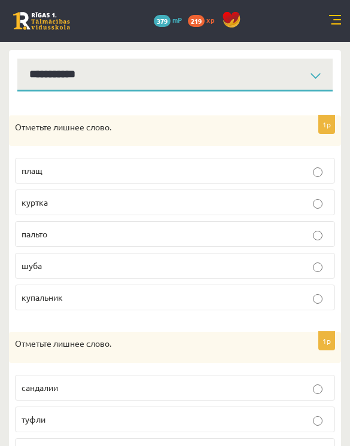
click at [304, 294] on p "купальник" at bounding box center [175, 297] width 307 height 13
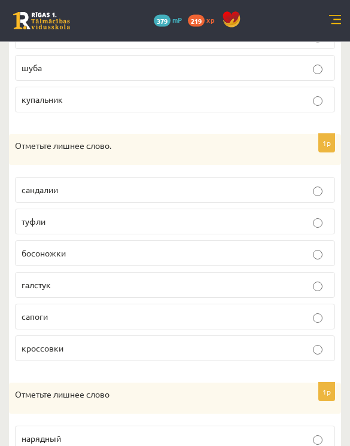
scroll to position [331, 0]
click at [306, 286] on p "галстук" at bounding box center [175, 285] width 307 height 13
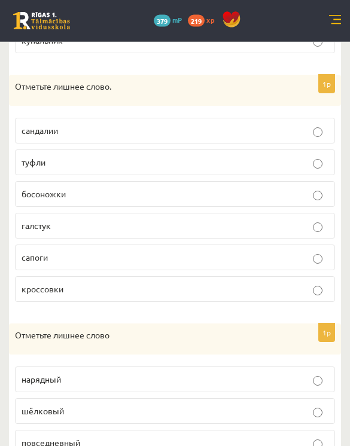
scroll to position [505, 0]
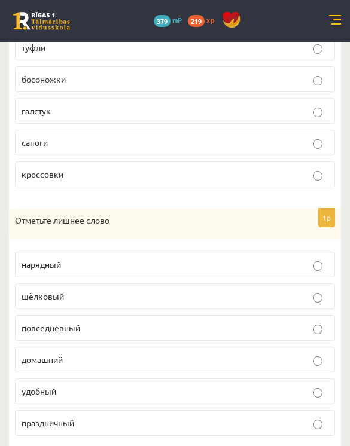
click at [306, 297] on p "шёлковый" at bounding box center [175, 296] width 307 height 13
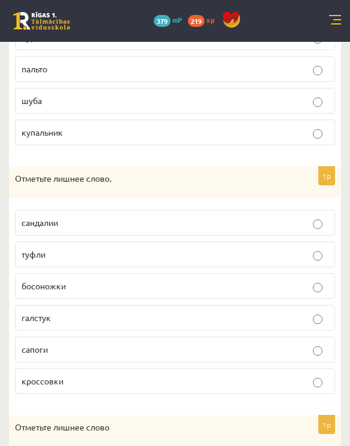
scroll to position [0, 0]
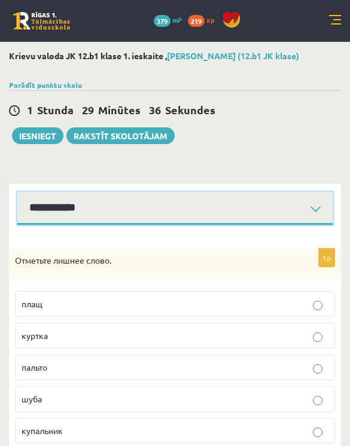
click at [249, 203] on select "**********" at bounding box center [174, 208] width 315 height 33
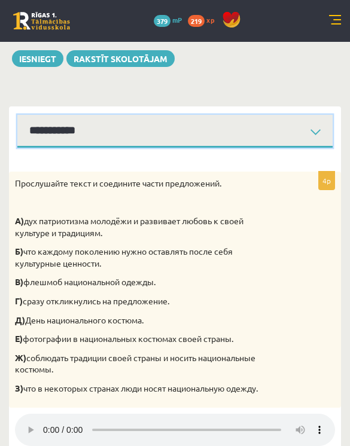
scroll to position [76, 0]
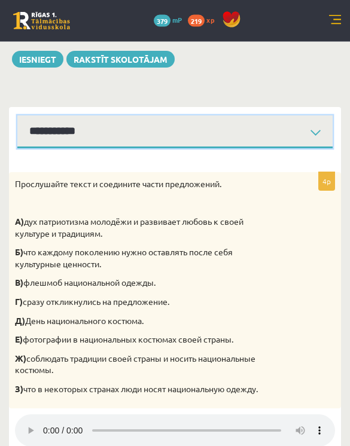
click at [295, 127] on select "**********" at bounding box center [174, 132] width 315 height 33
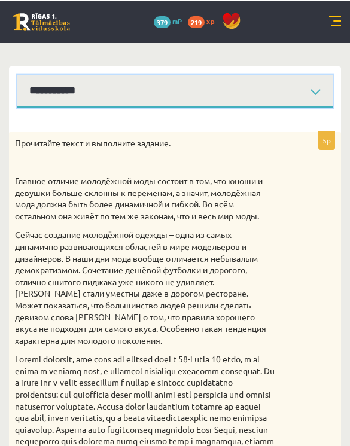
scroll to position [117, 0]
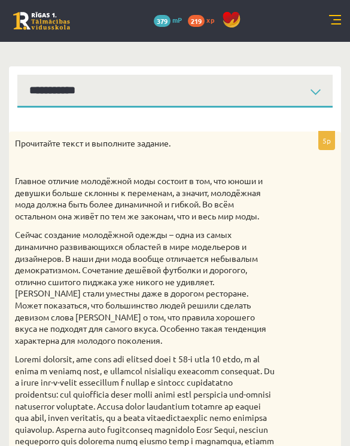
click at [20, 140] on p "Прочитайте текст и выполните задание." at bounding box center [145, 144] width 260 height 12
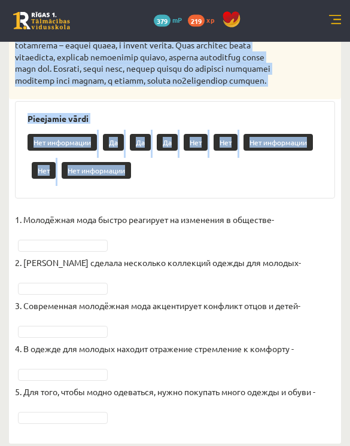
scroll to position [733, 0]
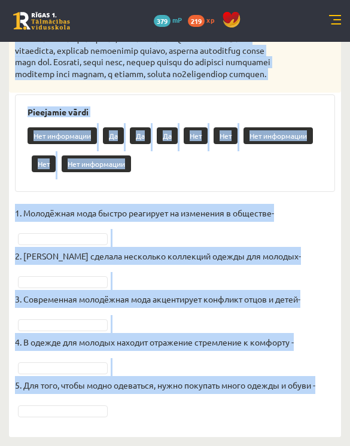
copy div "Loremipsum dolor s ametconse adipisc. Elitsed doeiusm temporinci utla etdolor m…"
click at [276, 179] on div "Нет информации Да Да Да Нет Нет Нет информации Нет Нет информации" at bounding box center [175, 151] width 295 height 56
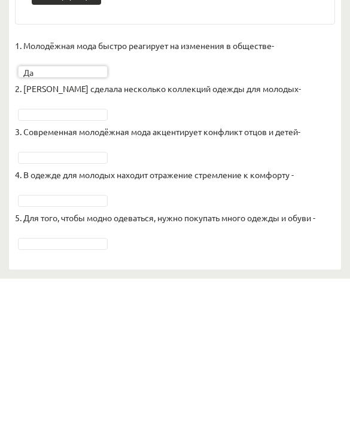
click at [268, 290] on p "3. Современная молодёжная мода акцентирует конфликт отцов и детей-" at bounding box center [157, 299] width 285 height 18
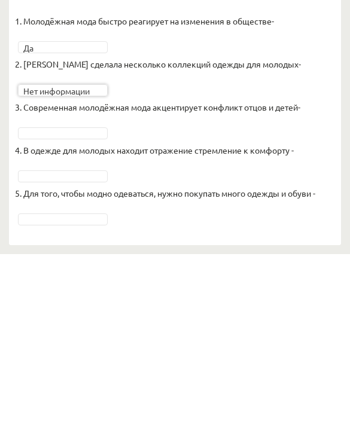
click at [250, 333] on p "4. В одежде для молодых находит отражение стремление к комфорту -" at bounding box center [154, 342] width 279 height 18
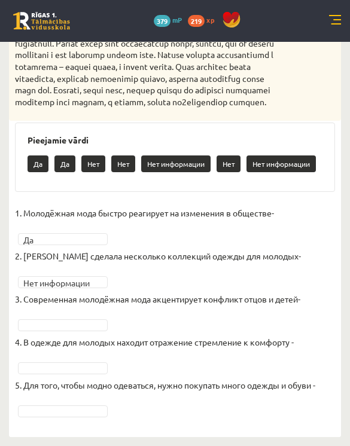
scroll to position [723, 0]
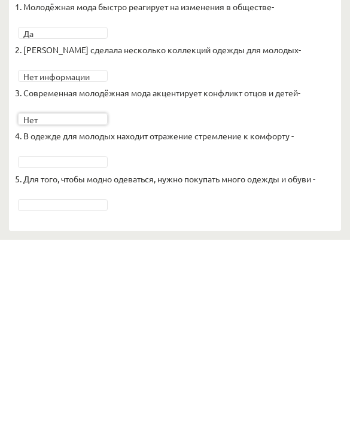
click at [280, 376] on p "5. Для того, чтобы модно одеваться, нужно покупать много одежды и обуви -" at bounding box center [165, 385] width 300 height 18
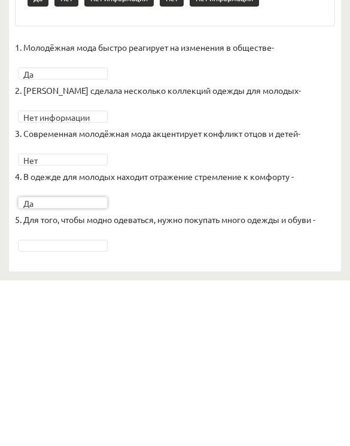
click at [219, 333] on p "4. В одежде для молодых находит отражение стремление к комфорту -" at bounding box center [154, 342] width 279 height 18
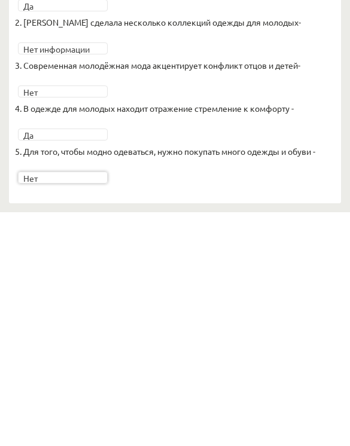
click at [251, 204] on fieldset "**********" at bounding box center [175, 311] width 320 height 215
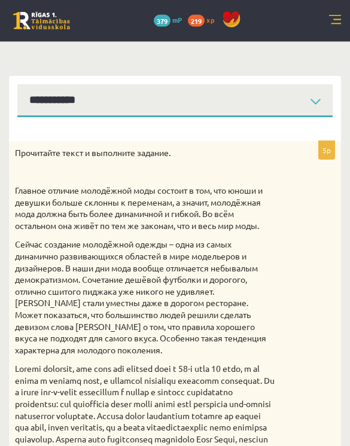
scroll to position [0, 0]
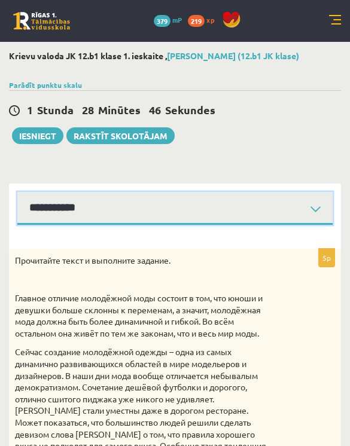
click at [296, 212] on select "**********" at bounding box center [174, 208] width 315 height 33
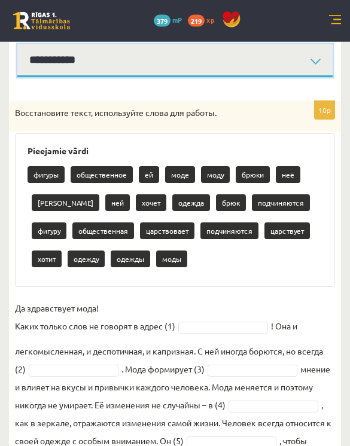
scroll to position [148, 0]
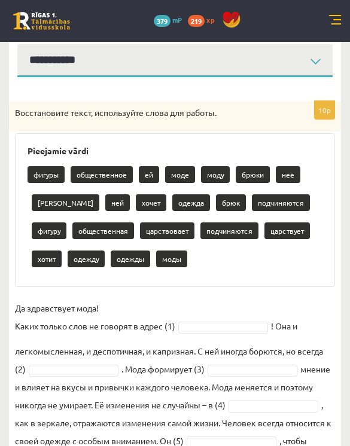
click at [22, 121] on div "Восстановите текст, используйте слова для работы." at bounding box center [175, 116] width 332 height 31
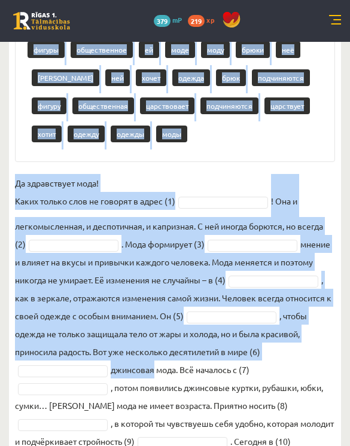
scroll to position [320, 0]
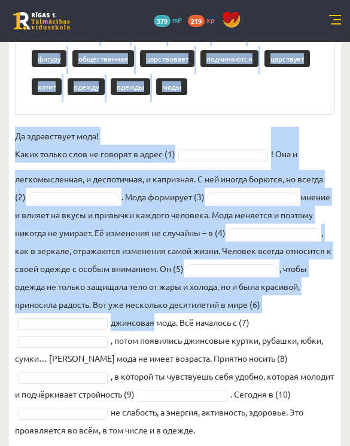
copy div "Loremipsumdo sitam, consectetur adipi eli seddoe. Temporinc utlab etdolo magnaa…"
click at [273, 131] on fieldset "Да здравствует мода! Каких только слов не говорят в адрес (1) ! Она и легкомысл…" at bounding box center [175, 283] width 320 height 312
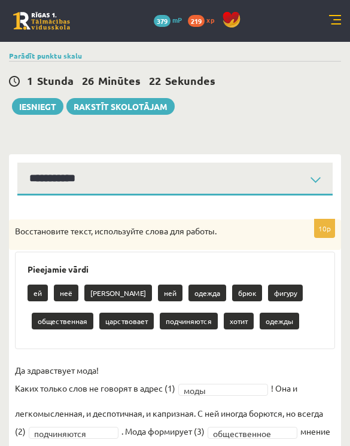
scroll to position [0, 0]
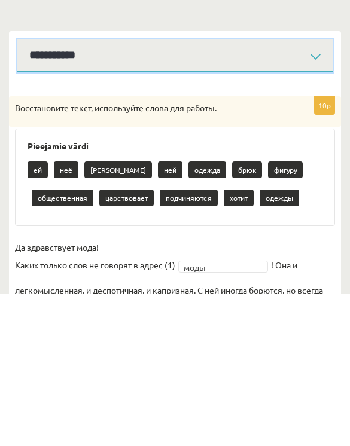
click at [287, 192] on select "**********" at bounding box center [174, 208] width 315 height 33
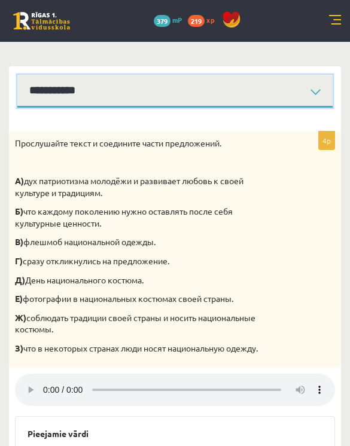
scroll to position [111, 0]
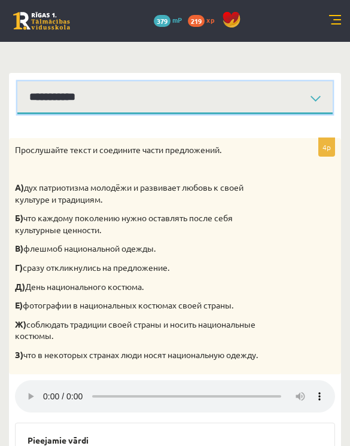
click at [291, 104] on select "**********" at bounding box center [174, 97] width 315 height 33
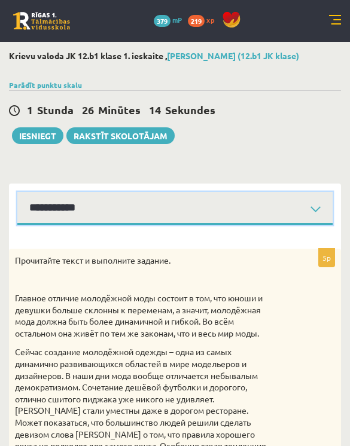
click at [293, 208] on select "**********" at bounding box center [174, 208] width 315 height 33
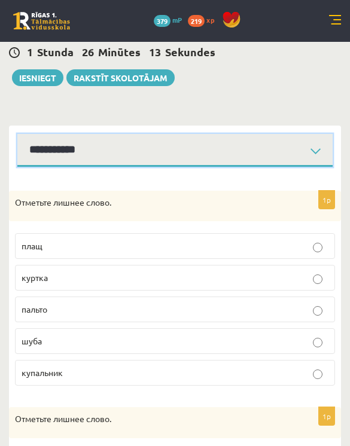
scroll to position [58, 0]
click at [312, 151] on select "**********" at bounding box center [174, 150] width 315 height 33
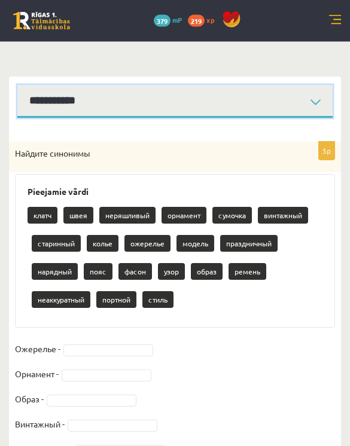
scroll to position [133, 0]
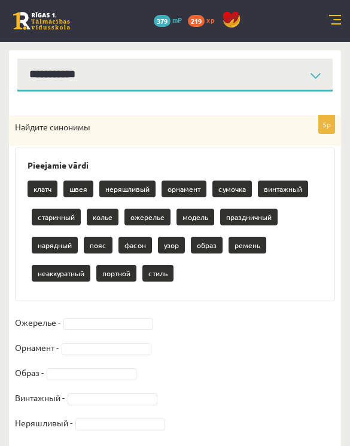
click at [28, 127] on p "Найдите синонимы" at bounding box center [145, 127] width 260 height 12
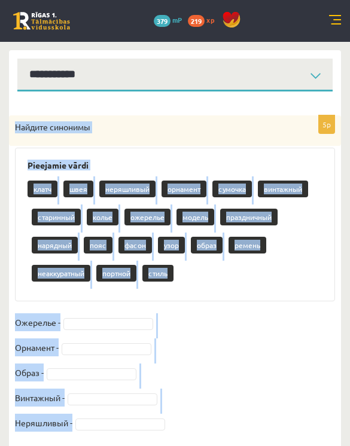
copy div "Найдите синонимы Pieejamie vārdi клатч швея неряшливый орнамент сумочка винтажн…"
click at [243, 422] on fieldset "Ожерелье - Орнамент - Образ - Винтажный - Неряшливый -" at bounding box center [175, 376] width 320 height 126
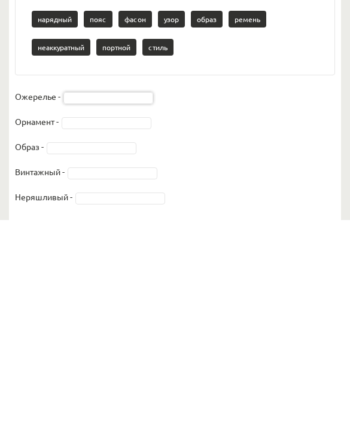
click at [236, 313] on fieldset "Ожерелье - Орнамент - Образ - Винтажный - Неряшливый -" at bounding box center [175, 376] width 320 height 126
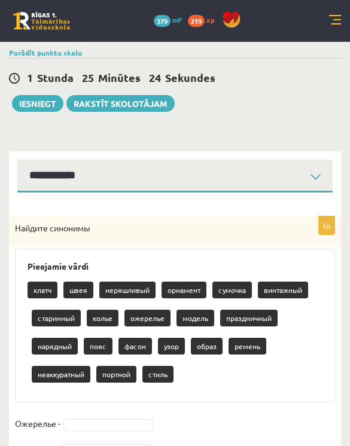
scroll to position [0, 0]
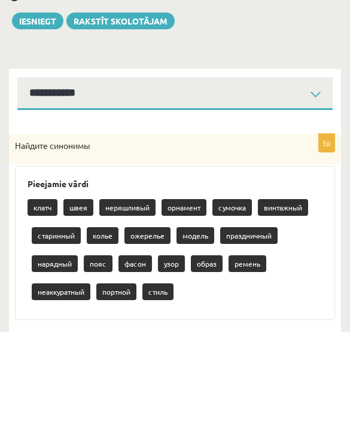
click at [231, 281] on div "Pieejamie vārdi клатч швея неряшливый орнамент сумочка винтажный старинный коль…" at bounding box center [175, 358] width 320 height 154
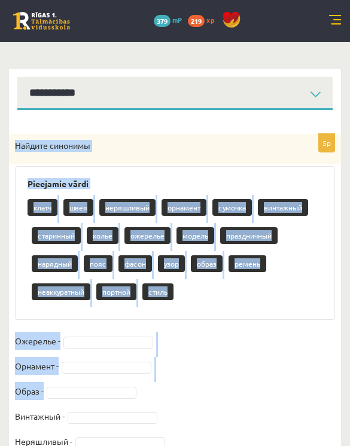
scroll to position [133, 0]
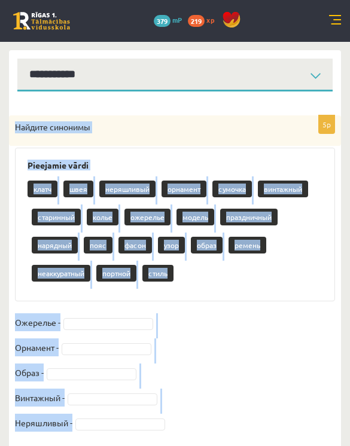
copy div "Найдите синонимы Pieejamie vārdi клатч швея неряшливый орнамент сумочка винтажн…"
click at [252, 420] on fieldset "Ожерелье - Орнамент - Образ - Винтажный - Неряшливый -" at bounding box center [175, 376] width 320 height 126
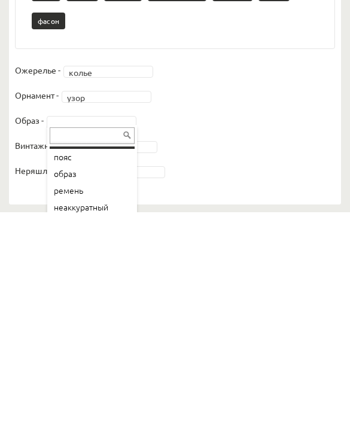
scroll to position [0, 0]
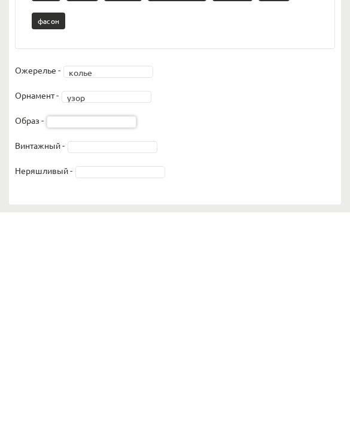
click at [130, 295] on fieldset "Ожерелье - колье ***** Орнамент - узор **** Образ - Винтажный - Неряшливый -" at bounding box center [175, 358] width 320 height 126
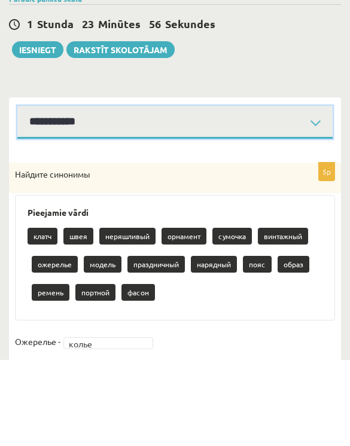
click at [255, 192] on select "**********" at bounding box center [174, 208] width 315 height 33
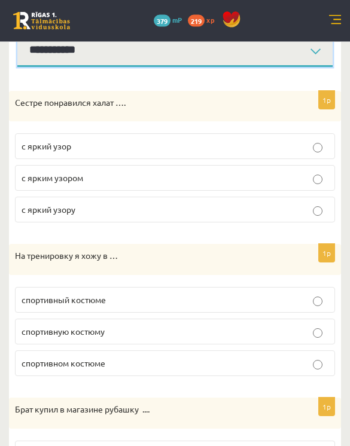
scroll to position [157, 0]
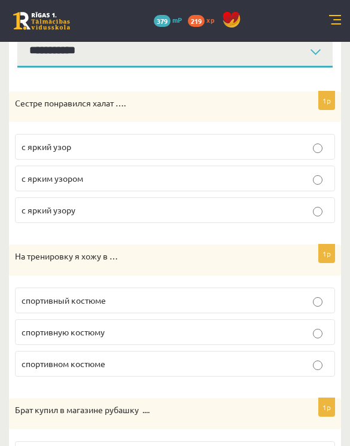
click at [20, 102] on p "Сестре понравился халат …." at bounding box center [145, 103] width 260 height 12
click at [53, 99] on p "Сестре понравился халат …." at bounding box center [145, 103] width 260 height 12
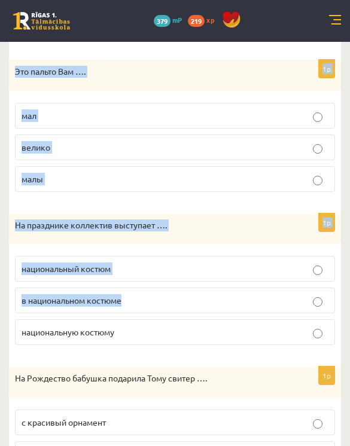
scroll to position [1323, 0]
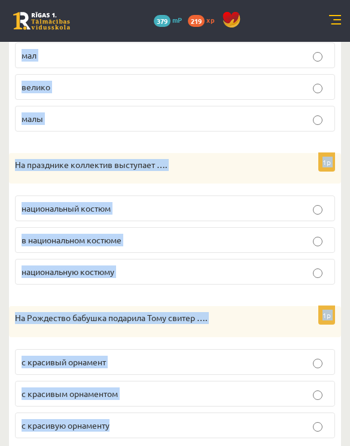
copy form "Loremi dolorsitam conse …. a elits doei t incid utlabo e dolor magna 5a En admi…"
click at [215, 397] on label "с красивым орнаментом" at bounding box center [175, 394] width 320 height 26
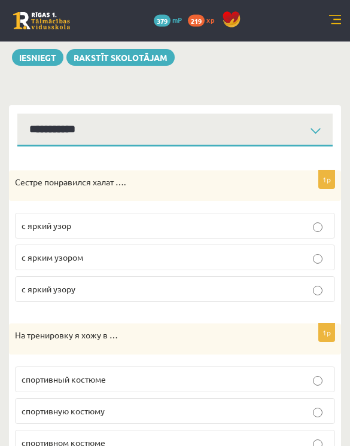
scroll to position [78, 0]
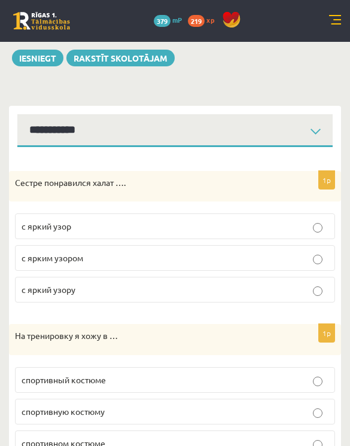
click at [295, 252] on p "с ярким узором" at bounding box center [175, 258] width 307 height 13
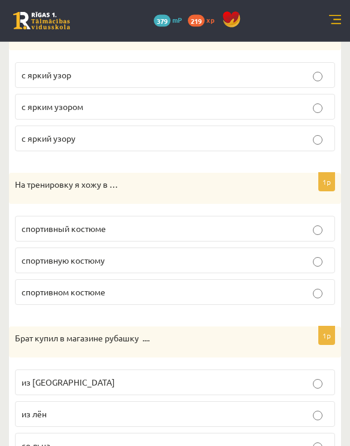
scroll to position [229, 0]
click at [292, 291] on p "спортивном костюме" at bounding box center [175, 292] width 307 height 13
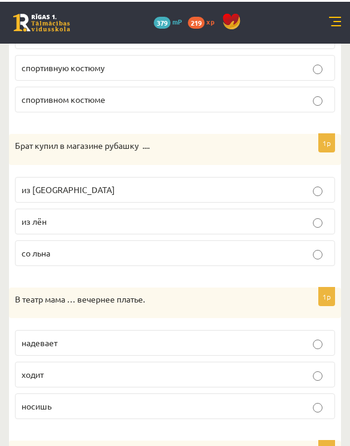
scroll to position [422, 0]
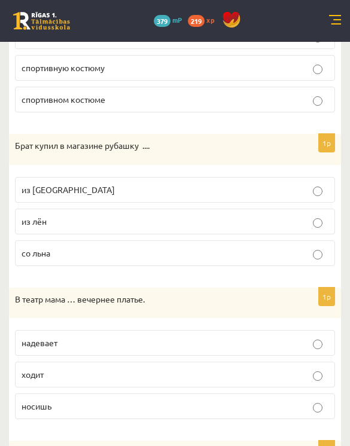
click at [308, 191] on p "из [GEOGRAPHIC_DATA]" at bounding box center [175, 190] width 307 height 13
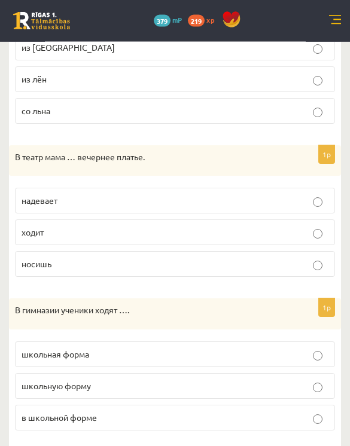
scroll to position [564, 0]
click at [305, 197] on p "надевает" at bounding box center [175, 200] width 307 height 13
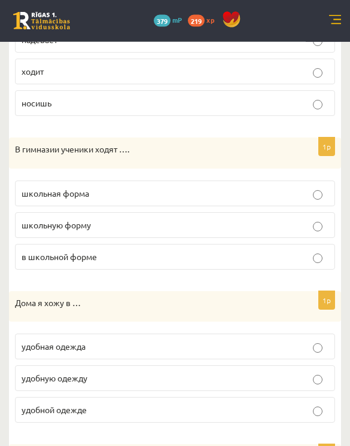
scroll to position [725, 0]
click at [258, 254] on p "в школьной форме" at bounding box center [175, 257] width 307 height 13
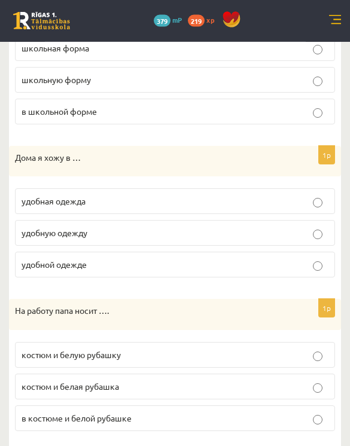
scroll to position [870, 0]
click at [212, 261] on p "удобной одежде" at bounding box center [175, 264] width 307 height 13
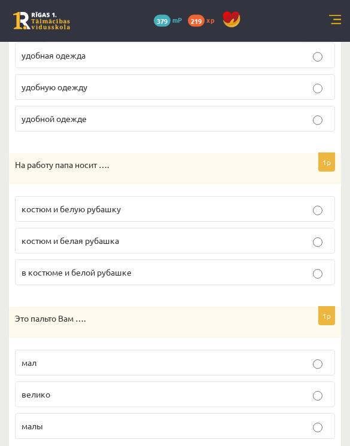
scroll to position [1017, 0]
click at [246, 208] on p "костюм и белую рубашку" at bounding box center [175, 208] width 307 height 13
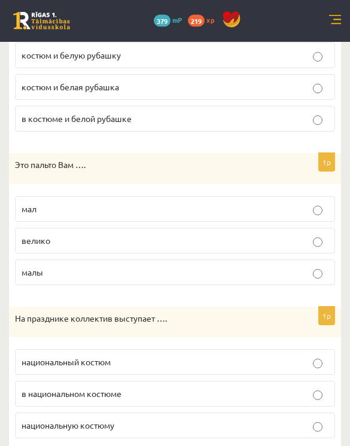
scroll to position [1170, 0]
click at [189, 234] on p "велико" at bounding box center [175, 240] width 307 height 13
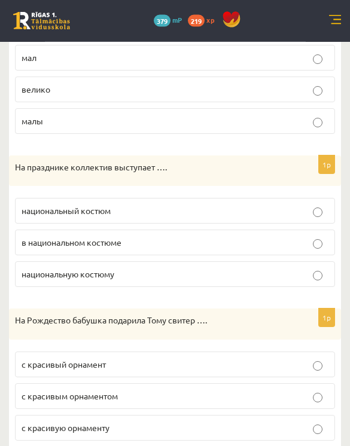
scroll to position [1323, 0]
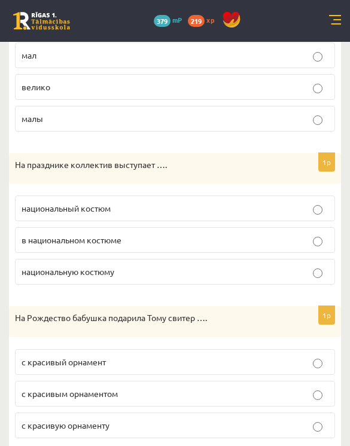
click at [240, 234] on p "в национальном костюме" at bounding box center [175, 240] width 307 height 13
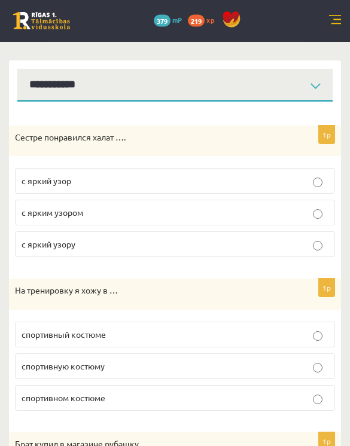
scroll to position [0, 0]
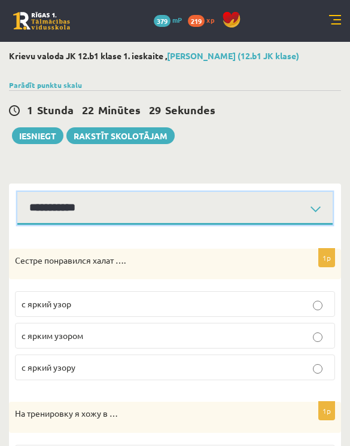
click at [299, 204] on select "**********" at bounding box center [174, 208] width 315 height 33
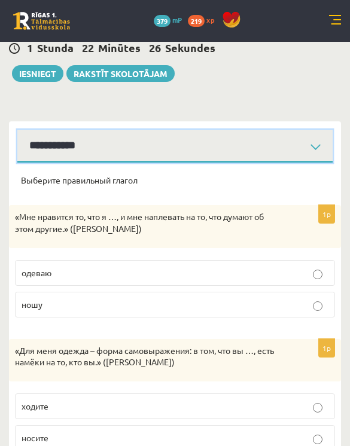
scroll to position [115, 0]
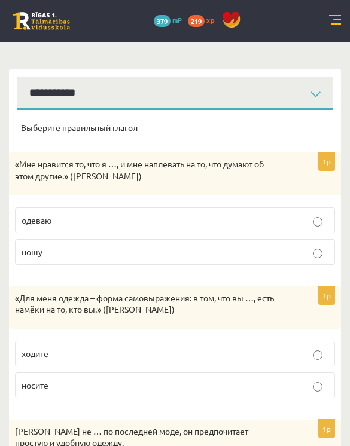
click at [29, 129] on p "Выберите правильный глагол" at bounding box center [175, 128] width 308 height 12
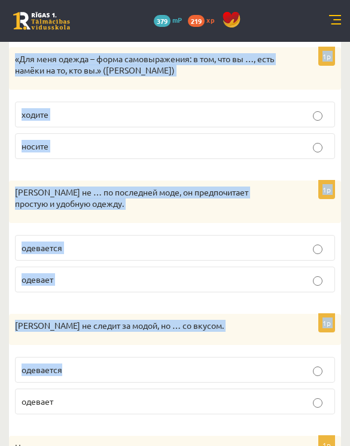
scroll to position [452, 0]
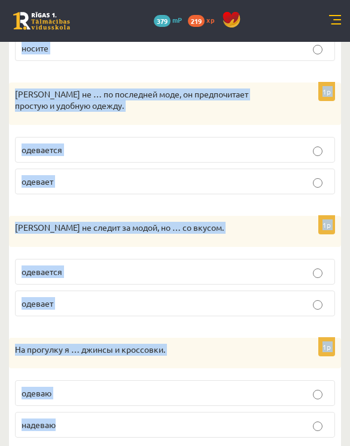
copy form "Loremips dolorsitam consec 7a «Eli seddoeiu te, inc u …, l etd magnaaliq en ad,…"
click at [313, 175] on p "одевает" at bounding box center [175, 181] width 307 height 13
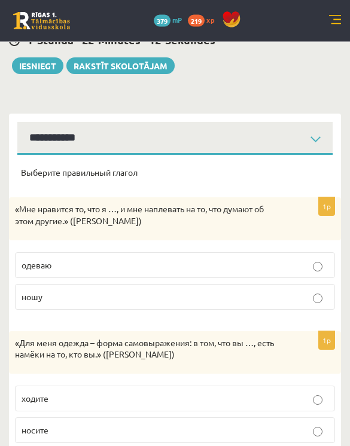
scroll to position [69, 0]
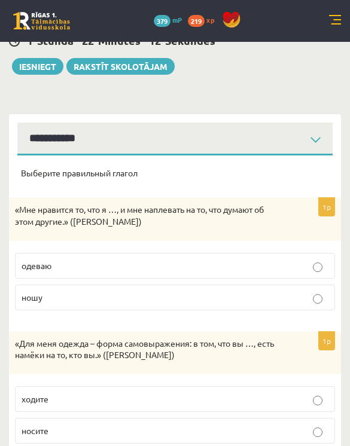
click at [287, 292] on p "ношу" at bounding box center [175, 297] width 307 height 13
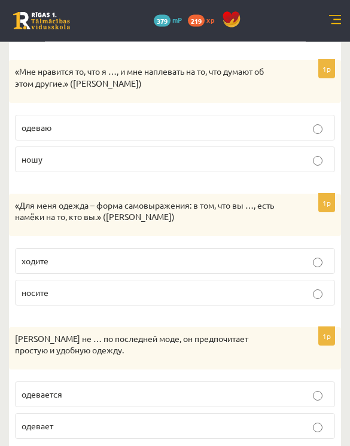
scroll to position [208, 0]
click at [309, 289] on p "носите" at bounding box center [175, 292] width 307 height 13
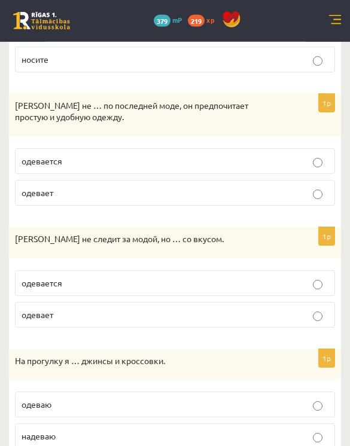
scroll to position [452, 0]
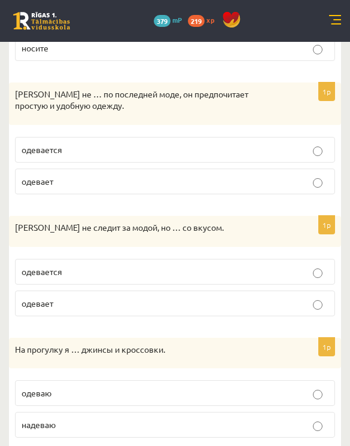
click at [315, 261] on label "одевается" at bounding box center [175, 272] width 320 height 26
click at [305, 419] on p "надеваю" at bounding box center [175, 425] width 307 height 13
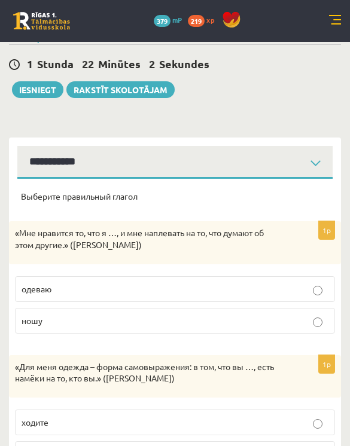
scroll to position [0, 0]
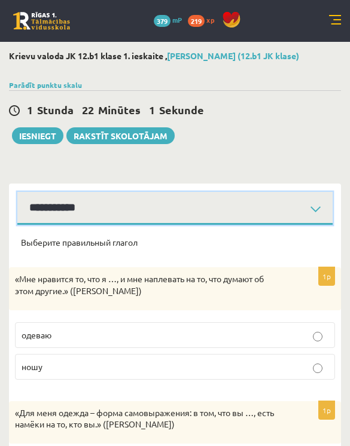
click at [283, 211] on select "**********" at bounding box center [174, 208] width 315 height 33
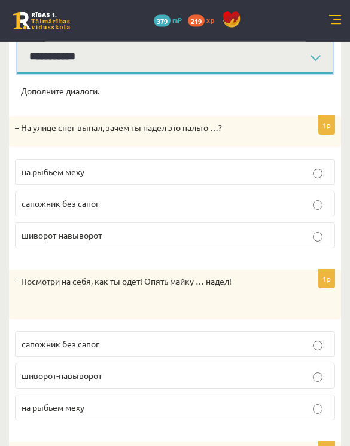
scroll to position [151, 0]
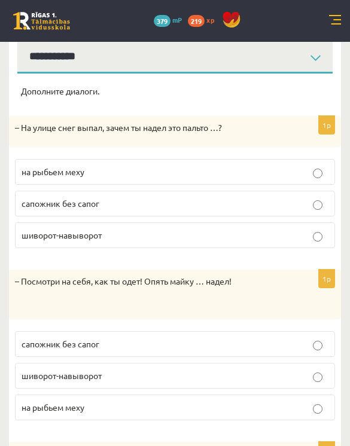
click at [28, 90] on p "Дополните диалоги." at bounding box center [175, 92] width 308 height 12
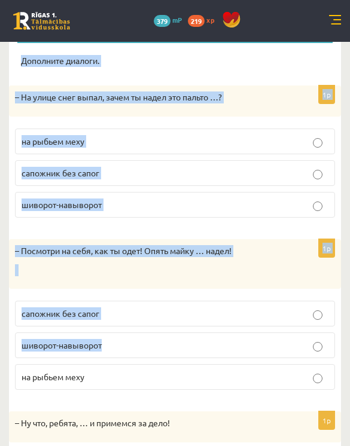
scroll to position [289, 0]
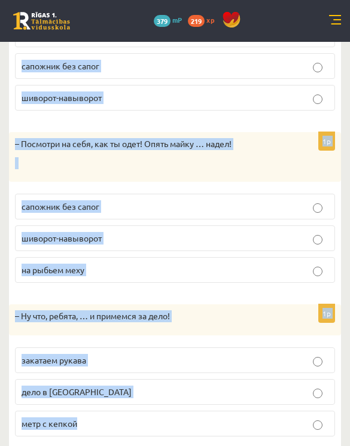
copy form "Дополните диалоги. 1p – На улице снег выпал, зачем ты надел это пальто …? на ры…"
click at [299, 163] on div "– Посмотри на себя, как ты одет! Опять майку … надел!" at bounding box center [175, 157] width 332 height 50
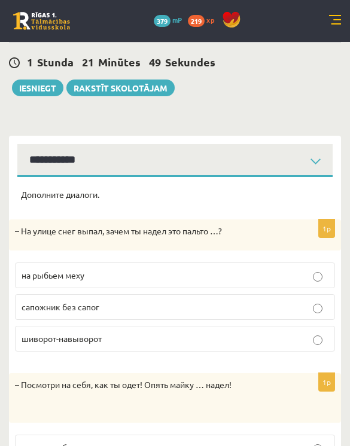
scroll to position [0, 0]
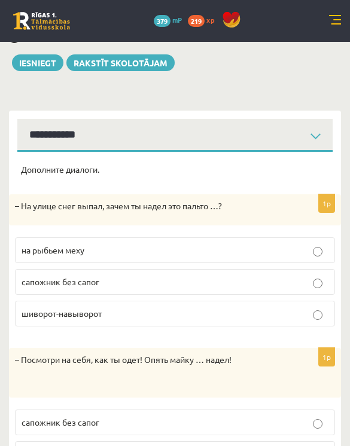
click at [290, 240] on label "на рыбьем меху" at bounding box center [175, 250] width 320 height 26
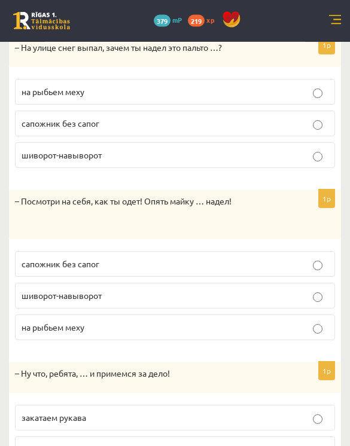
scroll to position [231, 0]
click at [295, 285] on label "шиворот-навыворот" at bounding box center [175, 296] width 320 height 26
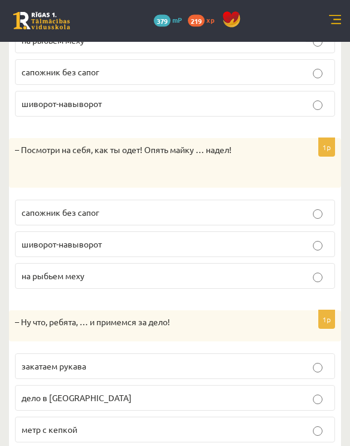
scroll to position [289, 0]
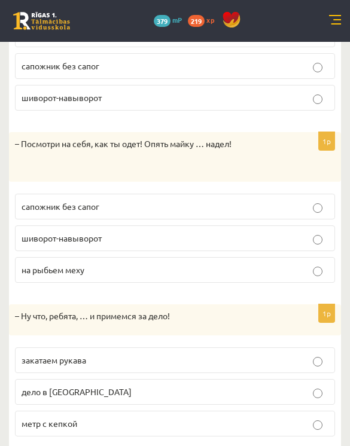
click at [297, 362] on p "закатаем рукава" at bounding box center [175, 360] width 307 height 13
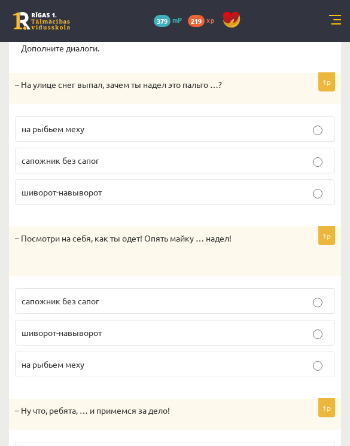
scroll to position [0, 0]
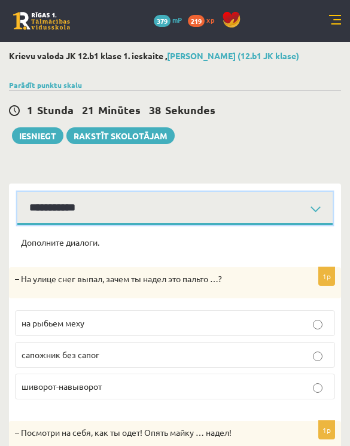
click at [280, 213] on select "**********" at bounding box center [174, 208] width 315 height 33
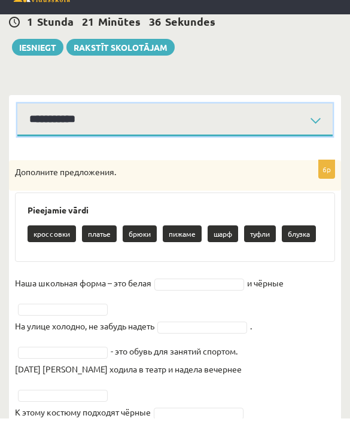
scroll to position [60, 0]
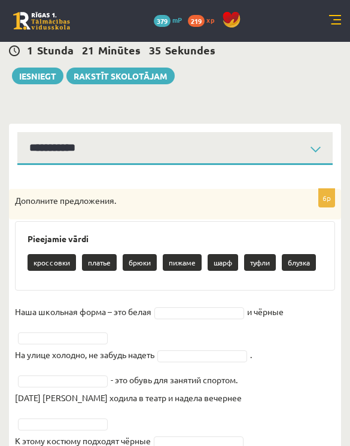
click at [26, 201] on p "Дополните предложения." at bounding box center [145, 201] width 260 height 12
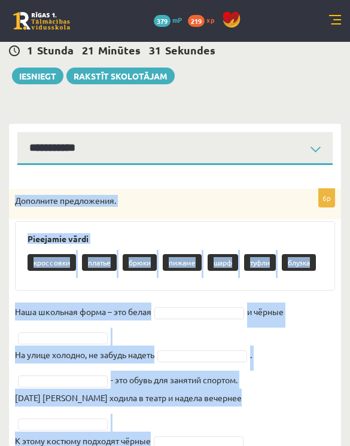
copy div "Дополните предложения. Pieejamie vārdi кроссовки платье брюки пижаме шарф туфли…"
click at [297, 109] on div "**********" at bounding box center [175, 233] width 350 height 502
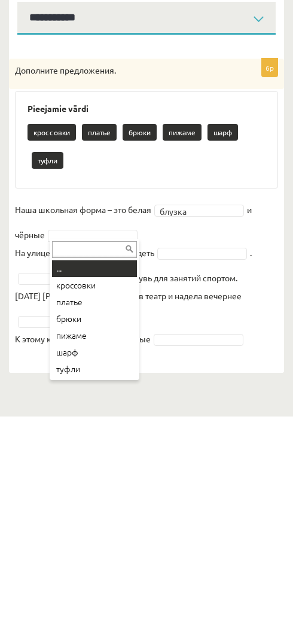
scroll to position [0, 0]
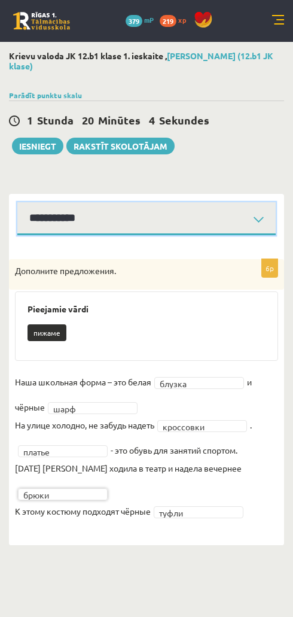
click at [249, 228] on select "**********" at bounding box center [146, 218] width 258 height 33
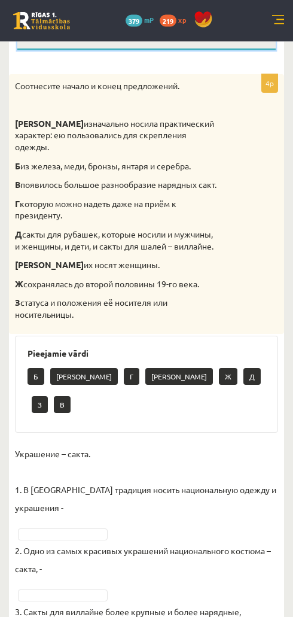
scroll to position [184, 0]
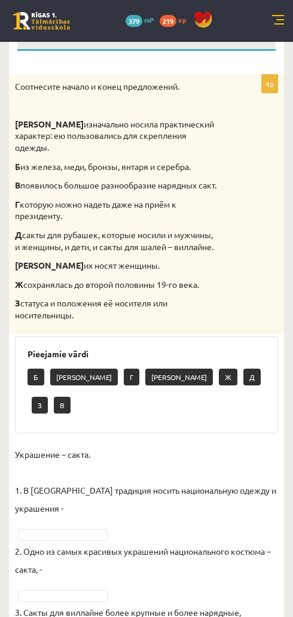
click at [26, 87] on p "Соотнесите начало и конец предложений." at bounding box center [116, 87] width 203 height 12
click at [17, 83] on p "Соотнесите начало и конец предложений." at bounding box center [116, 87] width 203 height 12
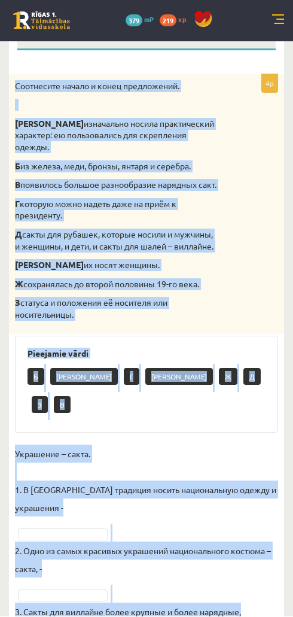
copy div "Loremipsum dolors a conse adipiscinge. S doeiusmodt incidi utlaboreetdo magnaal…"
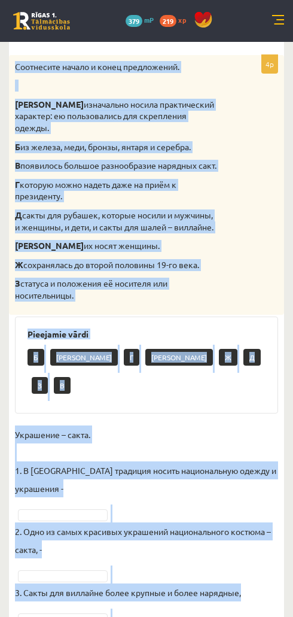
scroll to position [205, 0]
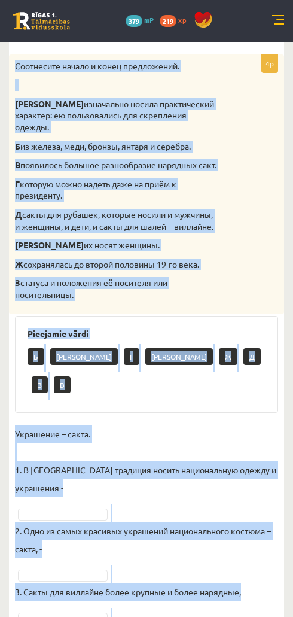
click at [255, 155] on div "Соотнесите начало и конец предложений. А изначально носила практический характе…" at bounding box center [146, 184] width 275 height 260
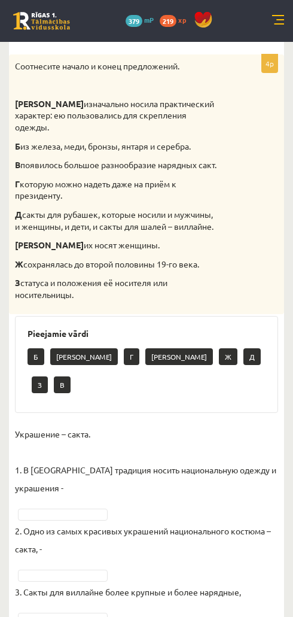
click at [276, 155] on div "Соотнесите начало и конец предложений. А изначально носила практический характе…" at bounding box center [146, 184] width 275 height 260
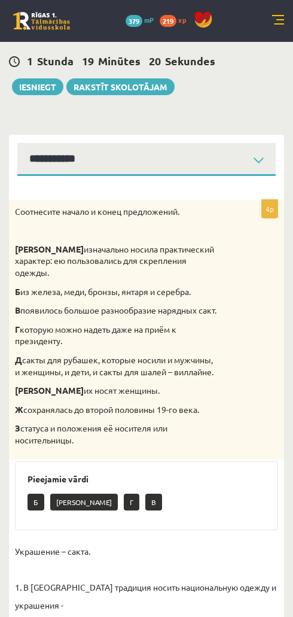
scroll to position [0, 0]
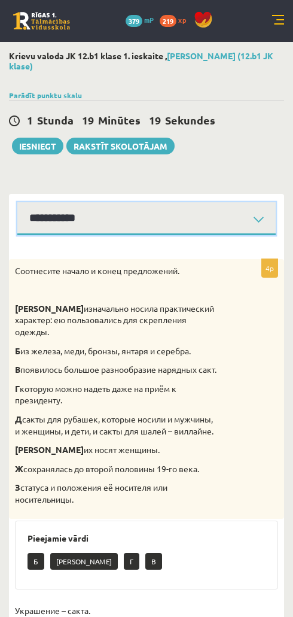
click at [231, 220] on select "**********" at bounding box center [146, 218] width 258 height 33
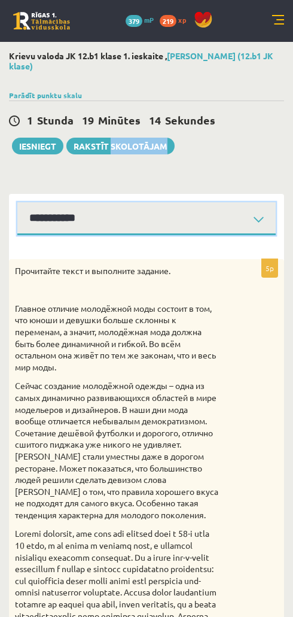
click at [236, 219] on select "**********" at bounding box center [146, 218] width 258 height 33
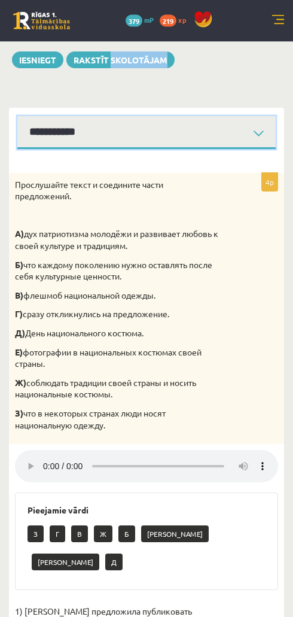
scroll to position [86, 0]
click at [40, 446] on audio at bounding box center [146, 466] width 263 height 32
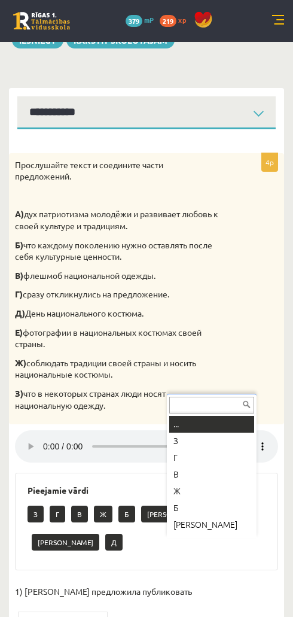
scroll to position [151, 0]
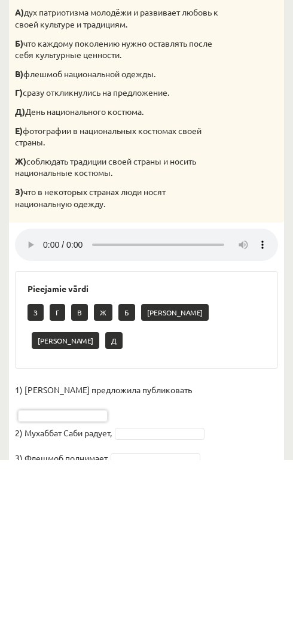
click at [50, 385] on audio at bounding box center [146, 401] width 263 height 32
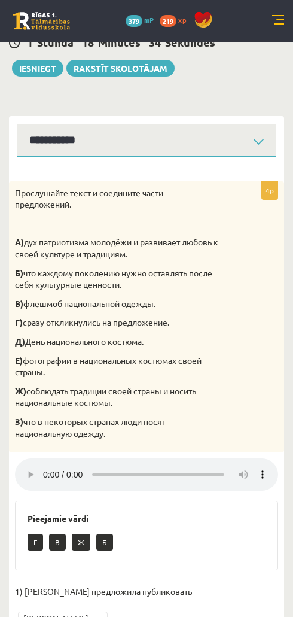
scroll to position [0, 0]
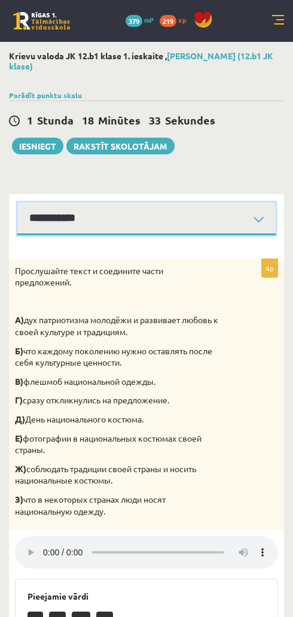
click at [240, 210] on select "**********" at bounding box center [146, 218] width 258 height 33
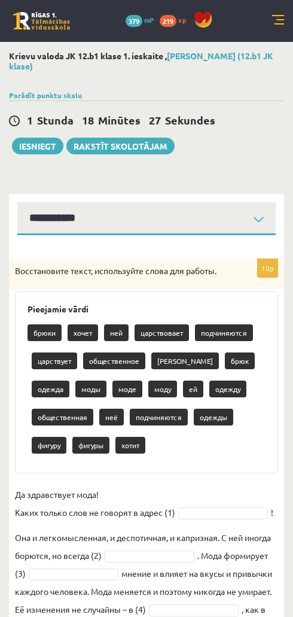
click at [44, 145] on button "Iesniegt" at bounding box center [37, 146] width 51 height 17
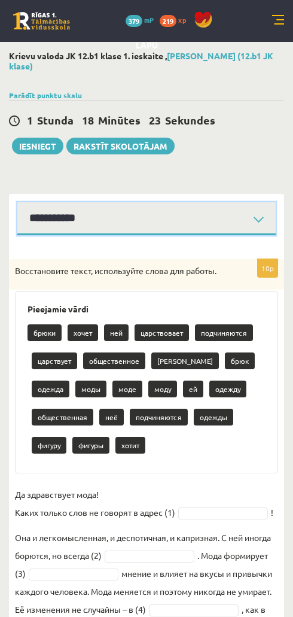
click at [243, 213] on select "**********" at bounding box center [146, 218] width 258 height 33
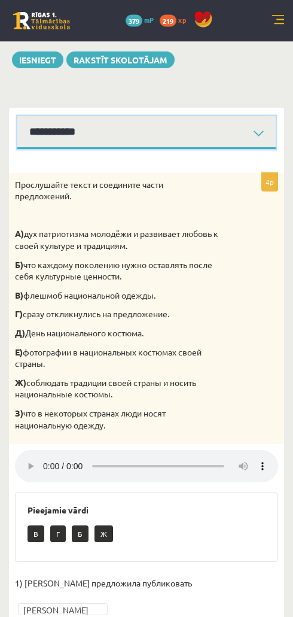
click at [234, 127] on select "**********" at bounding box center [146, 133] width 258 height 33
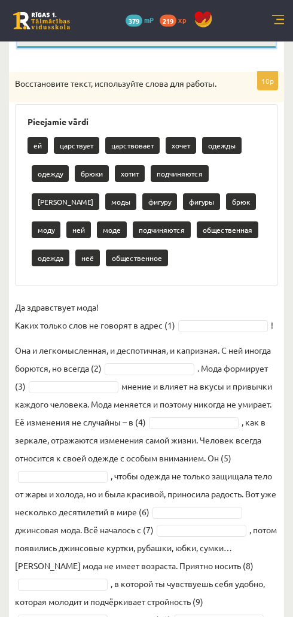
scroll to position [72, 0]
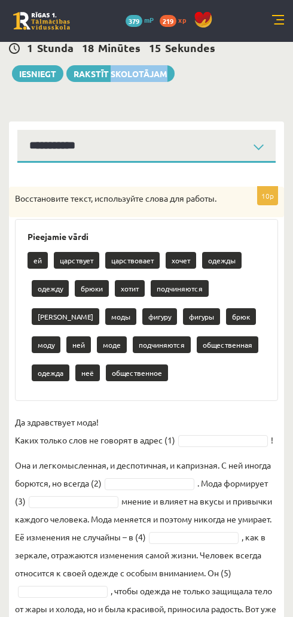
click at [29, 196] on p "Восстановите текст, используйте слова для работы." at bounding box center [116, 199] width 203 height 12
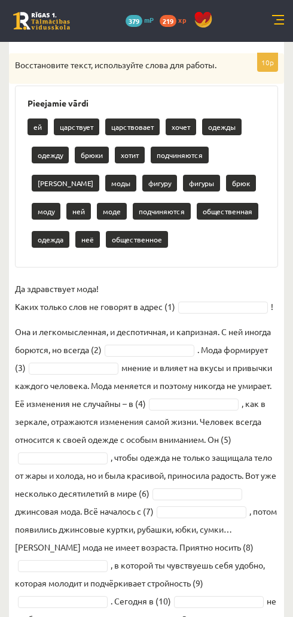
scroll to position [206, 0]
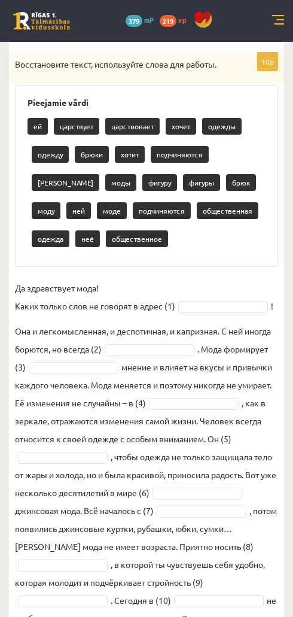
copy div "Loremipsumdo sitam, consectetur adipi eli seddoe. Temporinc utlab et doloremag …"
click at [275, 446] on fieldset "Да здравствует мода! Каких только слов не говорят в адрес (1) ! Она и легкомысл…" at bounding box center [146, 462] width 263 height 366
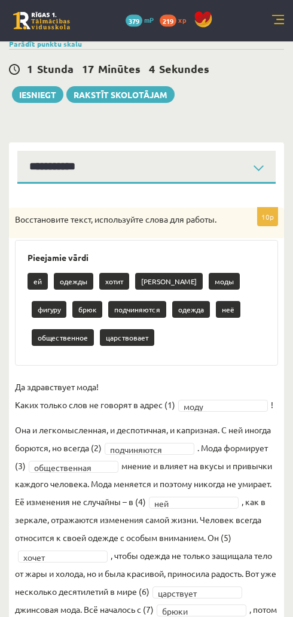
scroll to position [51, 0]
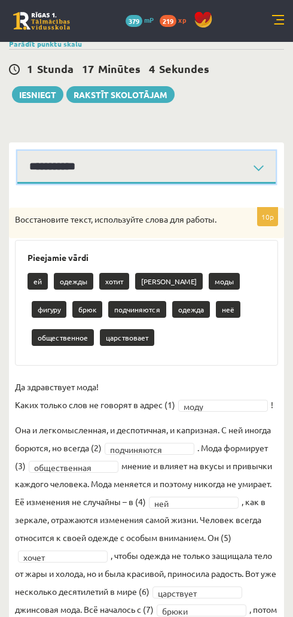
click at [231, 169] on select "**********" at bounding box center [146, 167] width 258 height 33
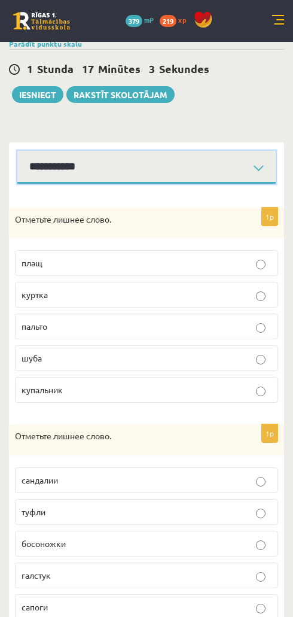
click at [243, 165] on select "**********" at bounding box center [146, 167] width 258 height 33
select select "**********"
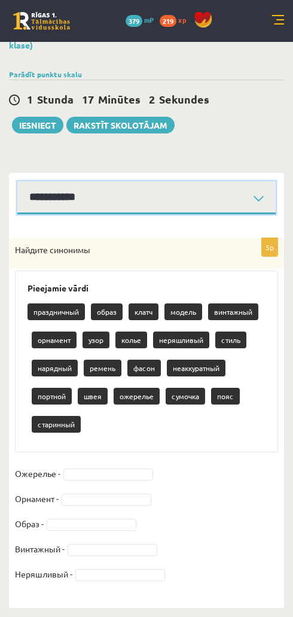
scroll to position [19, 0]
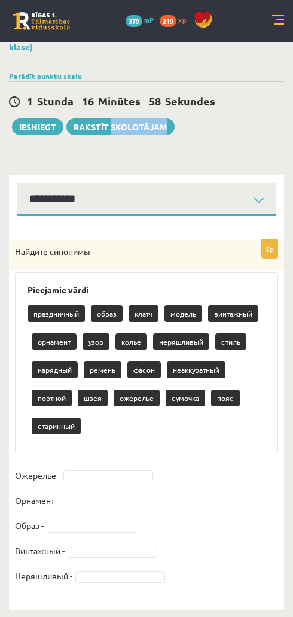
click at [45, 252] on p "Найдите синонимы" at bounding box center [116, 252] width 203 height 12
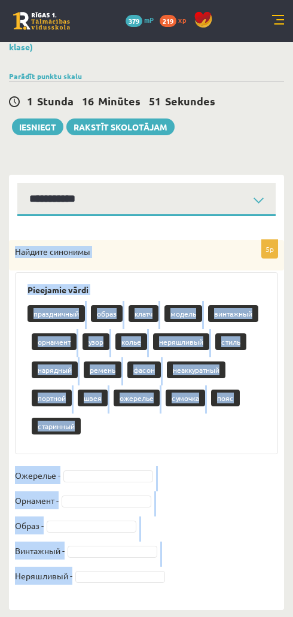
click at [242, 446] on fieldset "Ожерелье - Орнамент - Образ - Винтажный - Неряшливый -" at bounding box center [146, 529] width 263 height 126
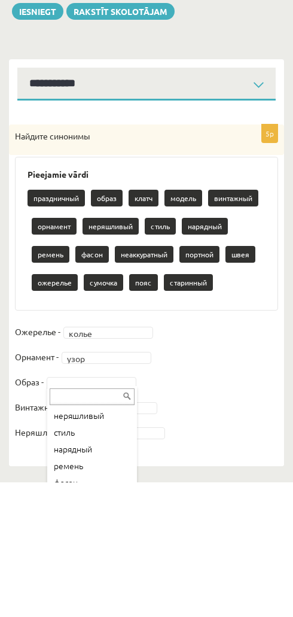
scroll to position [130, 0]
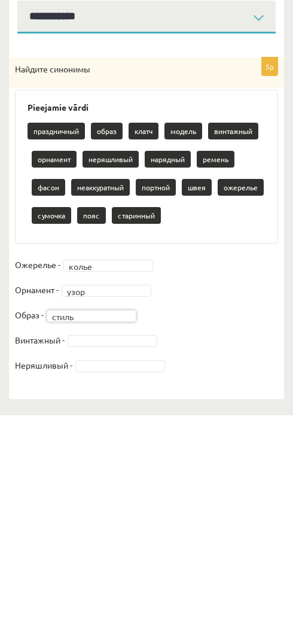
click at [148, 446] on fieldset "Ожерелье - колье ***** Орнамент - узор **** Образ - стиль ***** Винтажный - Нер…" at bounding box center [146, 520] width 263 height 126
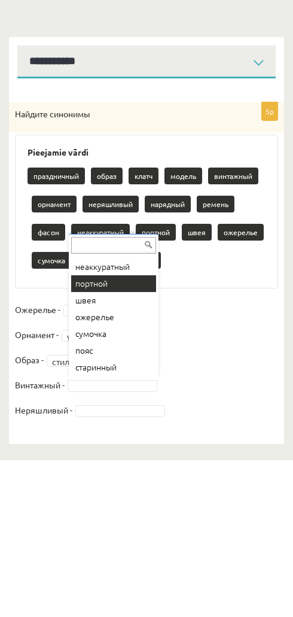
scroll to position [182, 0]
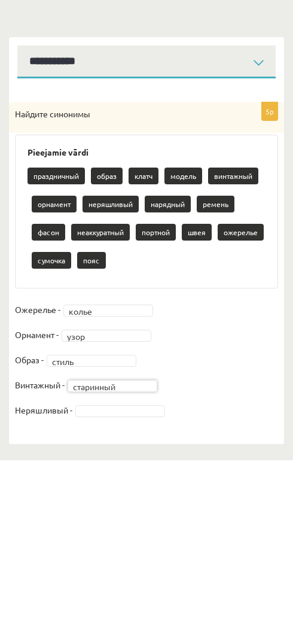
click at [154, 446] on fieldset "Ожерелье - колье ***** Орнамент - узор **** Образ - стиль ***** Винтажный - ста…" at bounding box center [146, 520] width 263 height 126
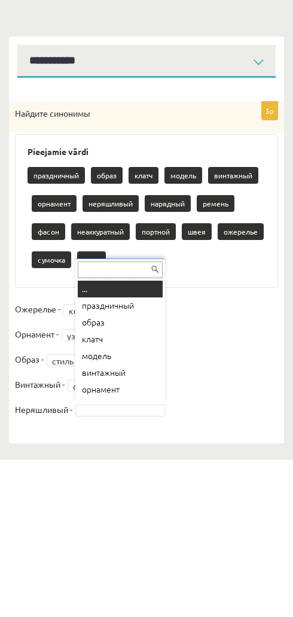
type input "*"
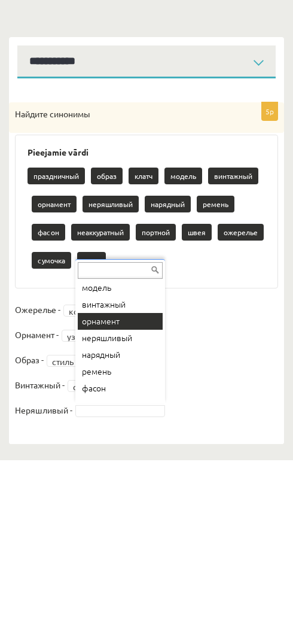
scroll to position [68, 0]
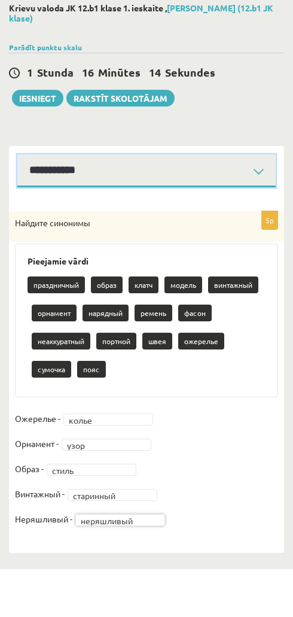
click at [249, 202] on select "**********" at bounding box center [146, 218] width 258 height 33
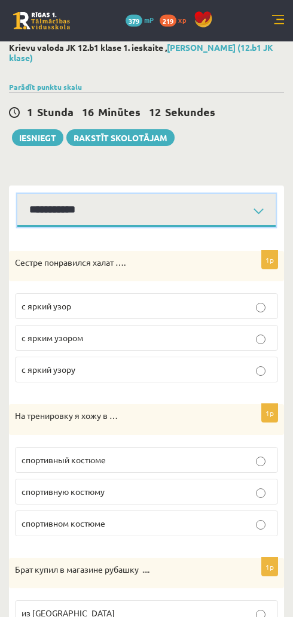
click at [256, 211] on select "**********" at bounding box center [146, 210] width 258 height 33
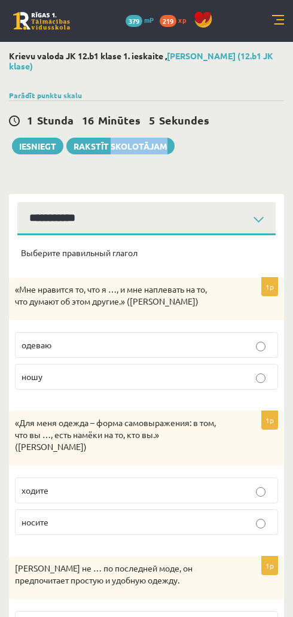
click at [26, 252] on p "Выберите правильный глагол" at bounding box center [146, 253] width 251 height 12
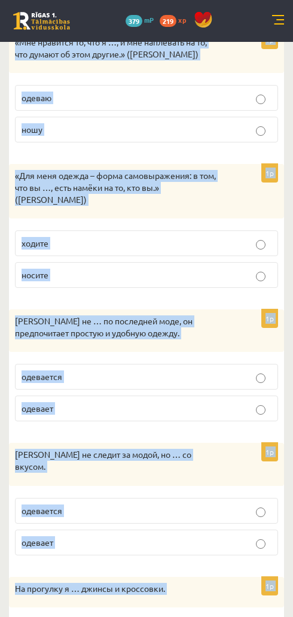
scroll to position [321, 0]
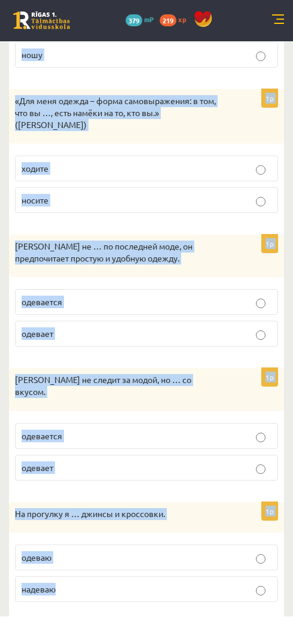
click at [248, 446] on div "Выберите правильный глагол 1p «Мне нравится то, что я …, и мне наплевать на то,…" at bounding box center [146, 269] width 275 height 710
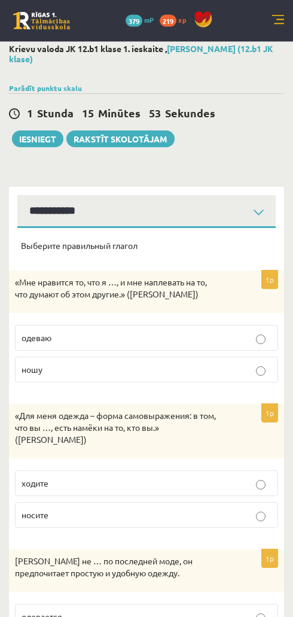
scroll to position [0, 0]
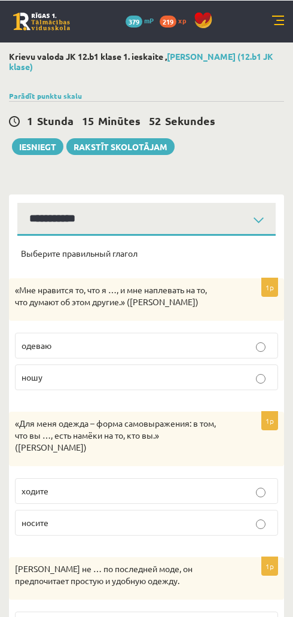
click at [240, 364] on label "ношу" at bounding box center [146, 377] width 263 height 26
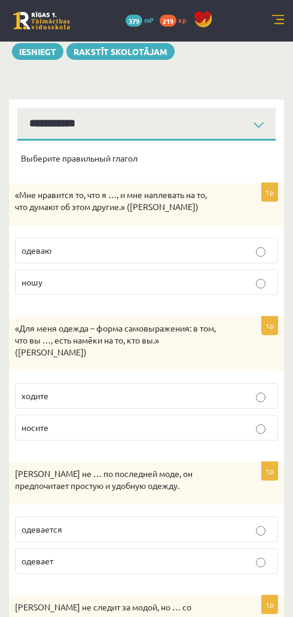
scroll to position [95, 0]
click at [243, 428] on p "носите" at bounding box center [147, 426] width 250 height 13
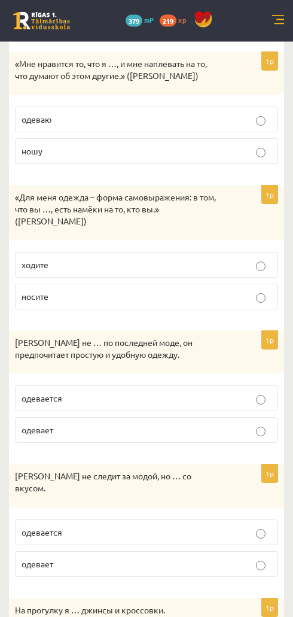
scroll to position [225, 0]
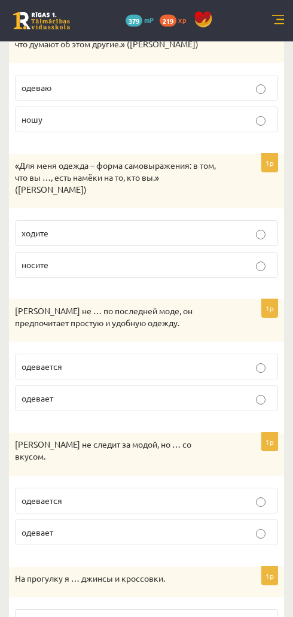
click at [254, 446] on p "одевается" at bounding box center [147, 501] width 250 height 13
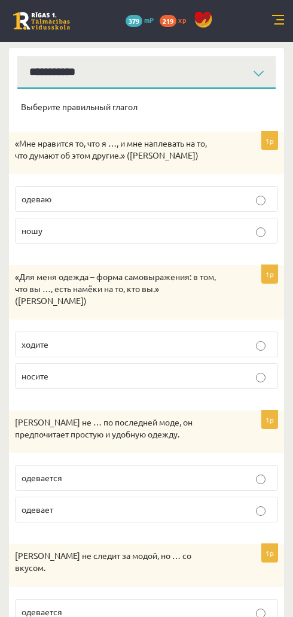
scroll to position [0, 0]
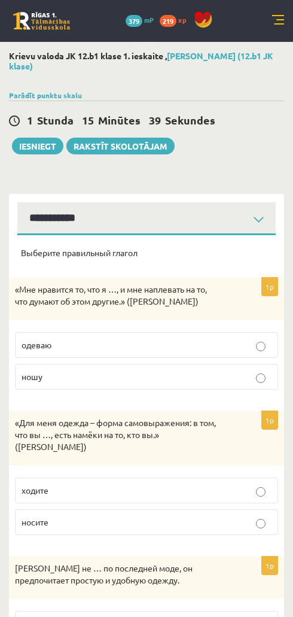
click at [47, 147] on button "Iesniegt" at bounding box center [37, 146] width 51 height 17
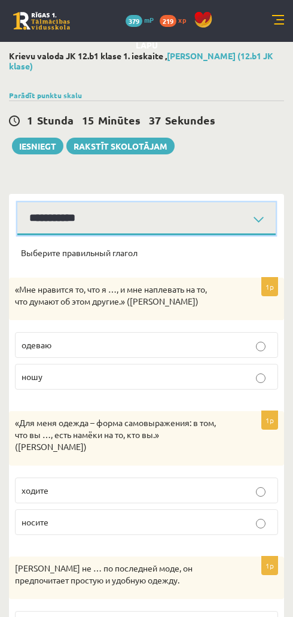
click at [234, 230] on select "**********" at bounding box center [146, 218] width 258 height 33
select select "**********"
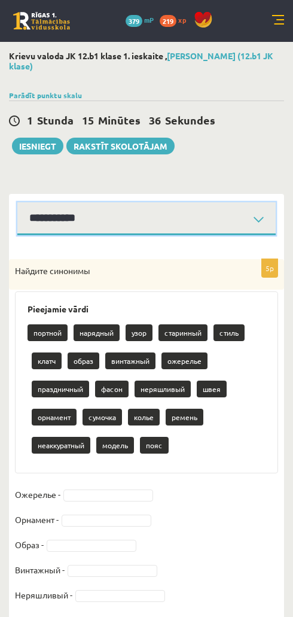
scroll to position [19, 0]
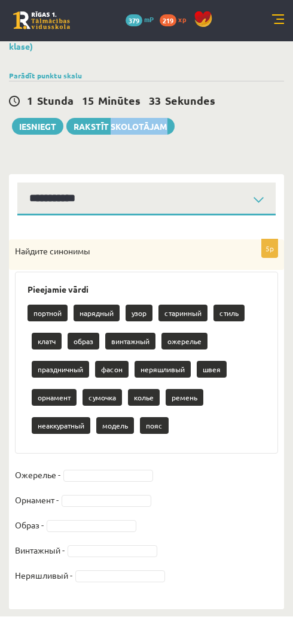
click at [17, 254] on p "Найдите синонимы" at bounding box center [116, 252] width 203 height 12
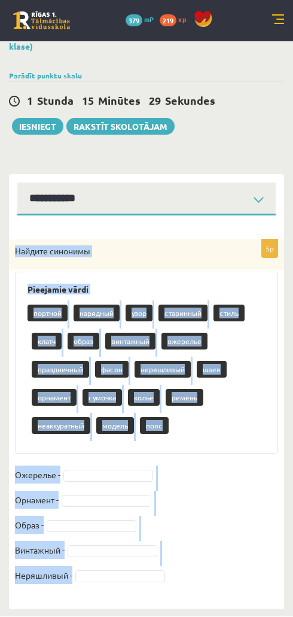
click at [43, 125] on button "Iesniegt" at bounding box center [37, 126] width 51 height 17
